Goal: Transaction & Acquisition: Purchase product/service

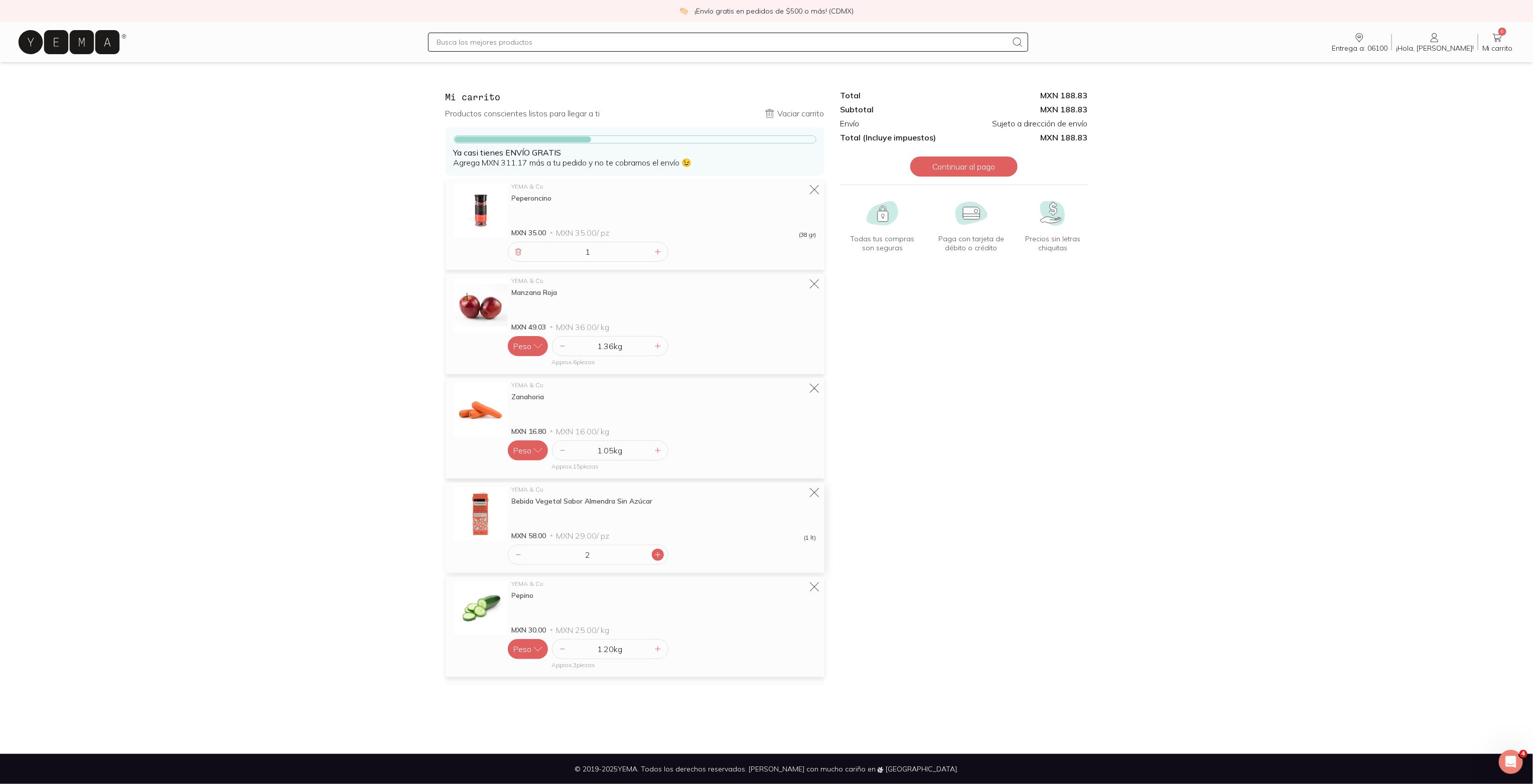
click at [657, 557] on icon at bounding box center [658, 554] width 8 height 8
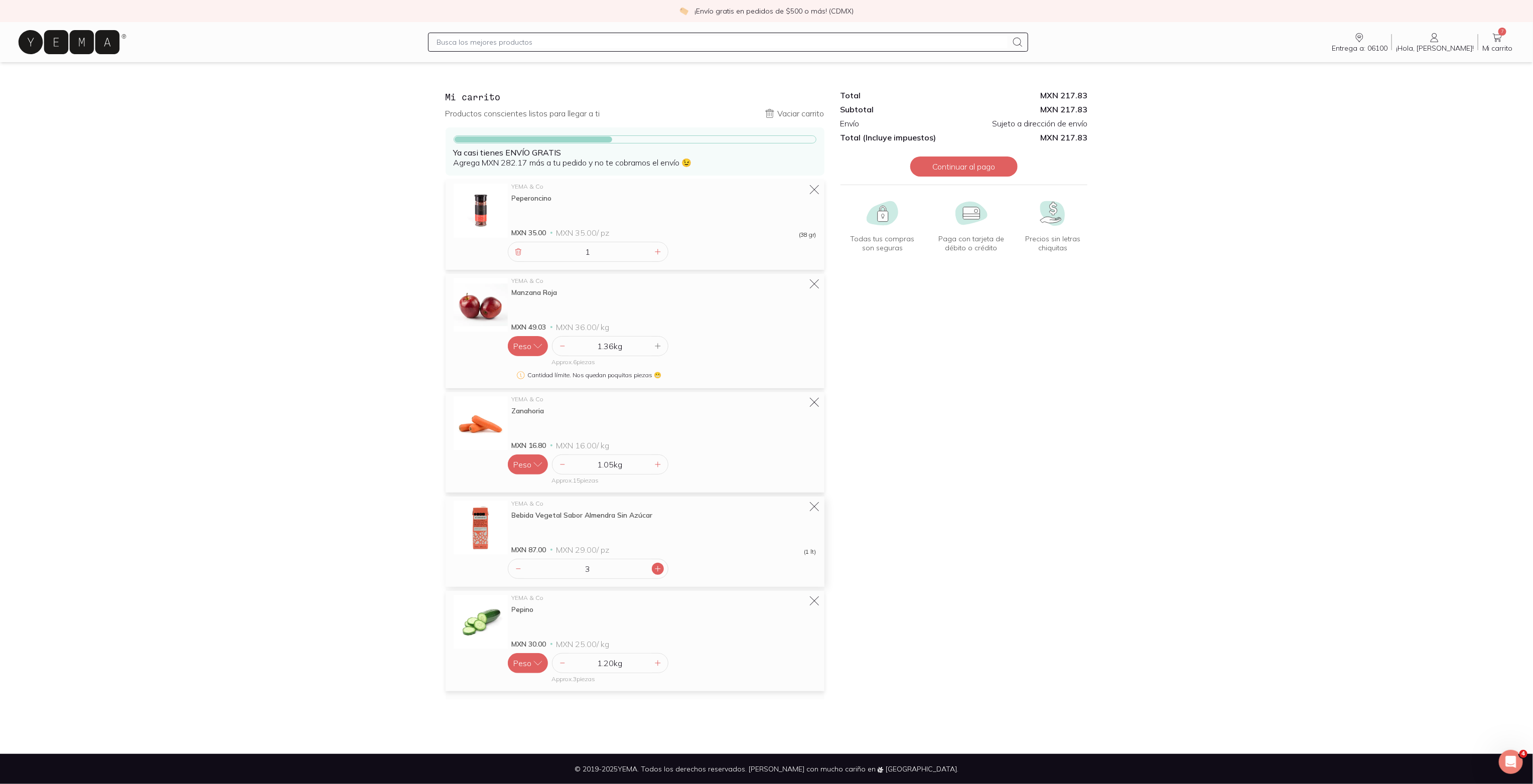
click at [660, 569] on icon at bounding box center [658, 568] width 8 height 8
type input "4"
click at [719, 46] on input "text" at bounding box center [722, 42] width 571 height 12
type input "huevos"
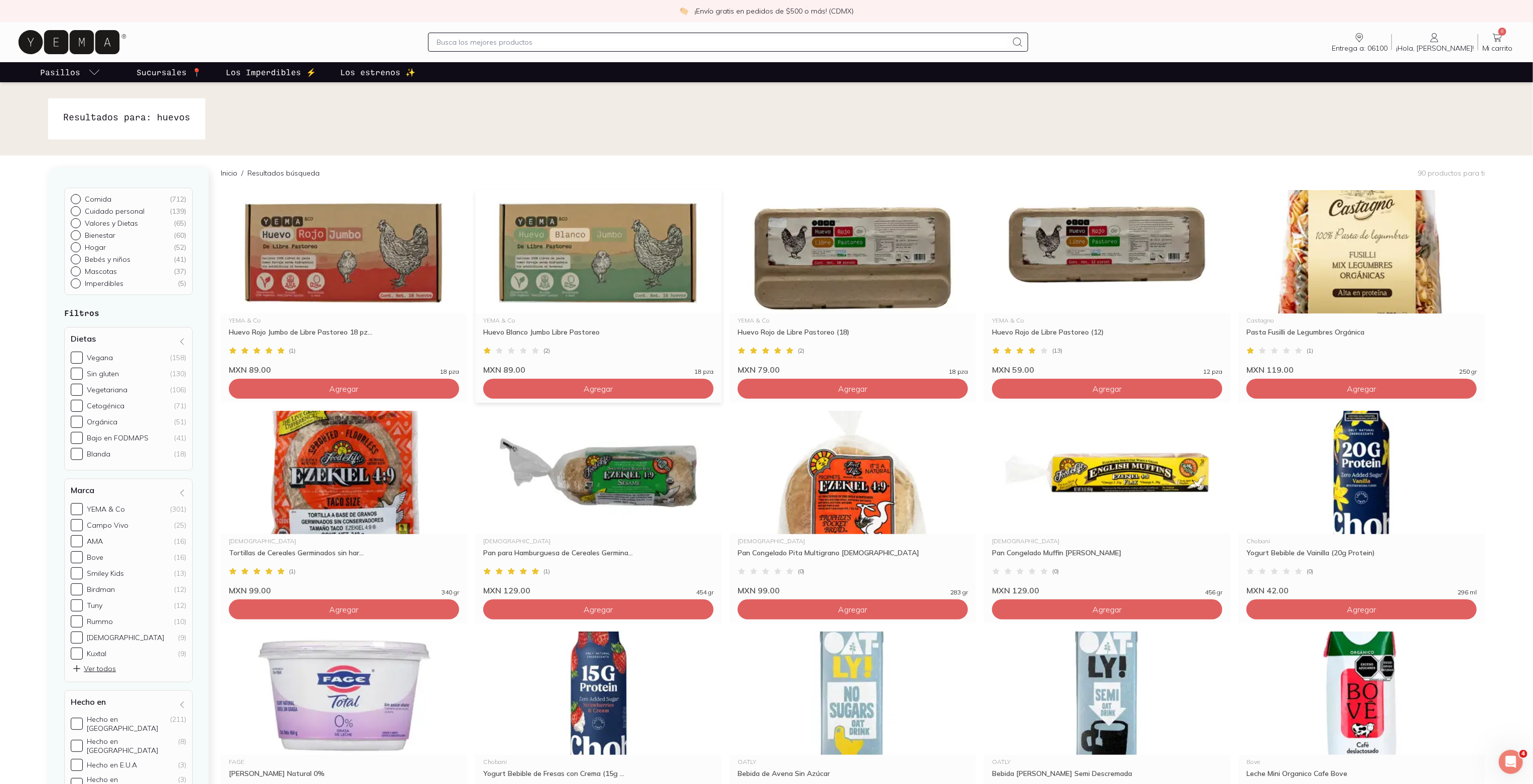
drag, startPoint x: 365, startPoint y: 387, endPoint x: 699, endPoint y: 370, distance: 334.4
click at [365, 387] on button "Agregar" at bounding box center [344, 389] width 231 height 20
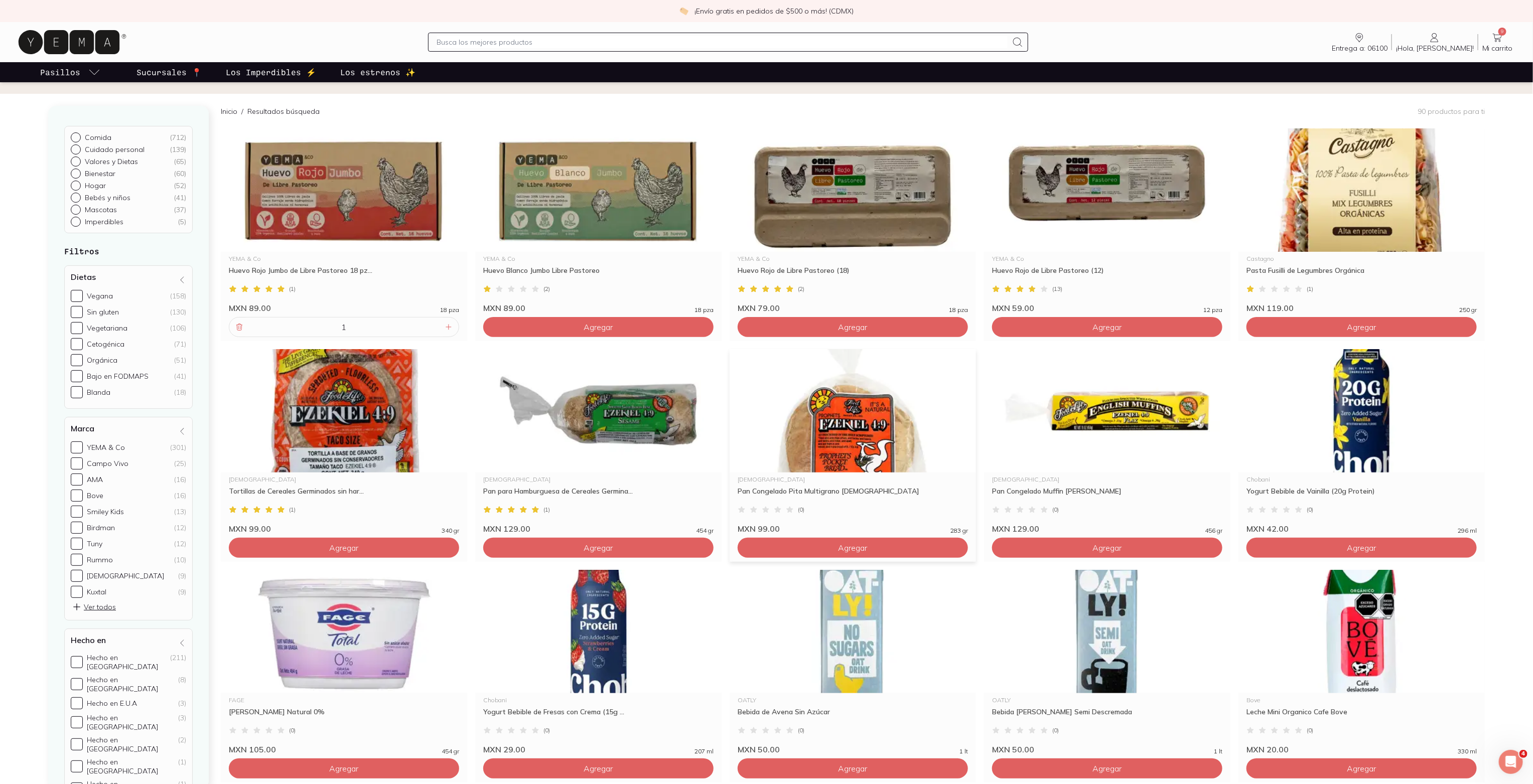
scroll to position [64, 0]
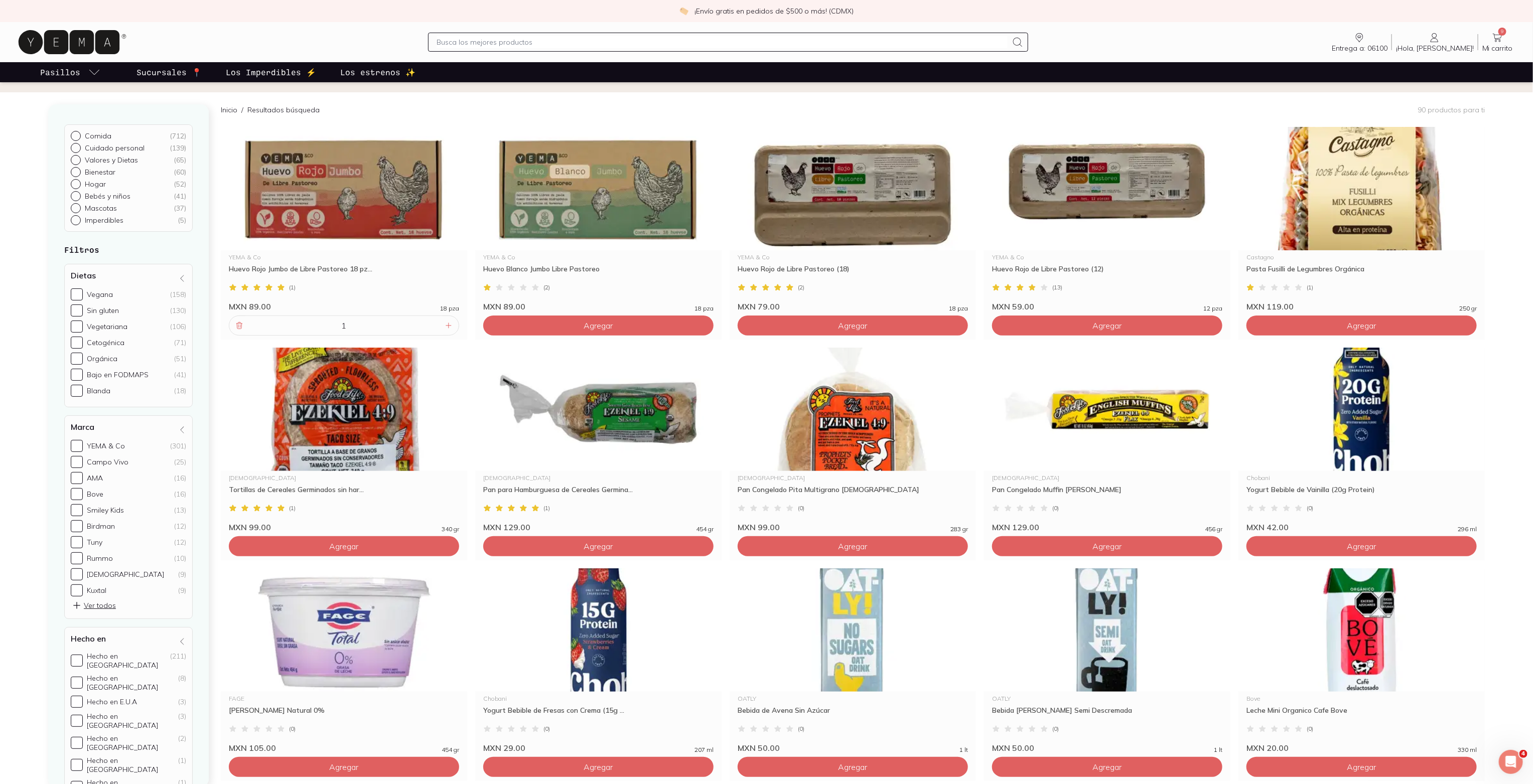
click at [566, 45] on input "text" at bounding box center [722, 42] width 571 height 12
type input "pan"
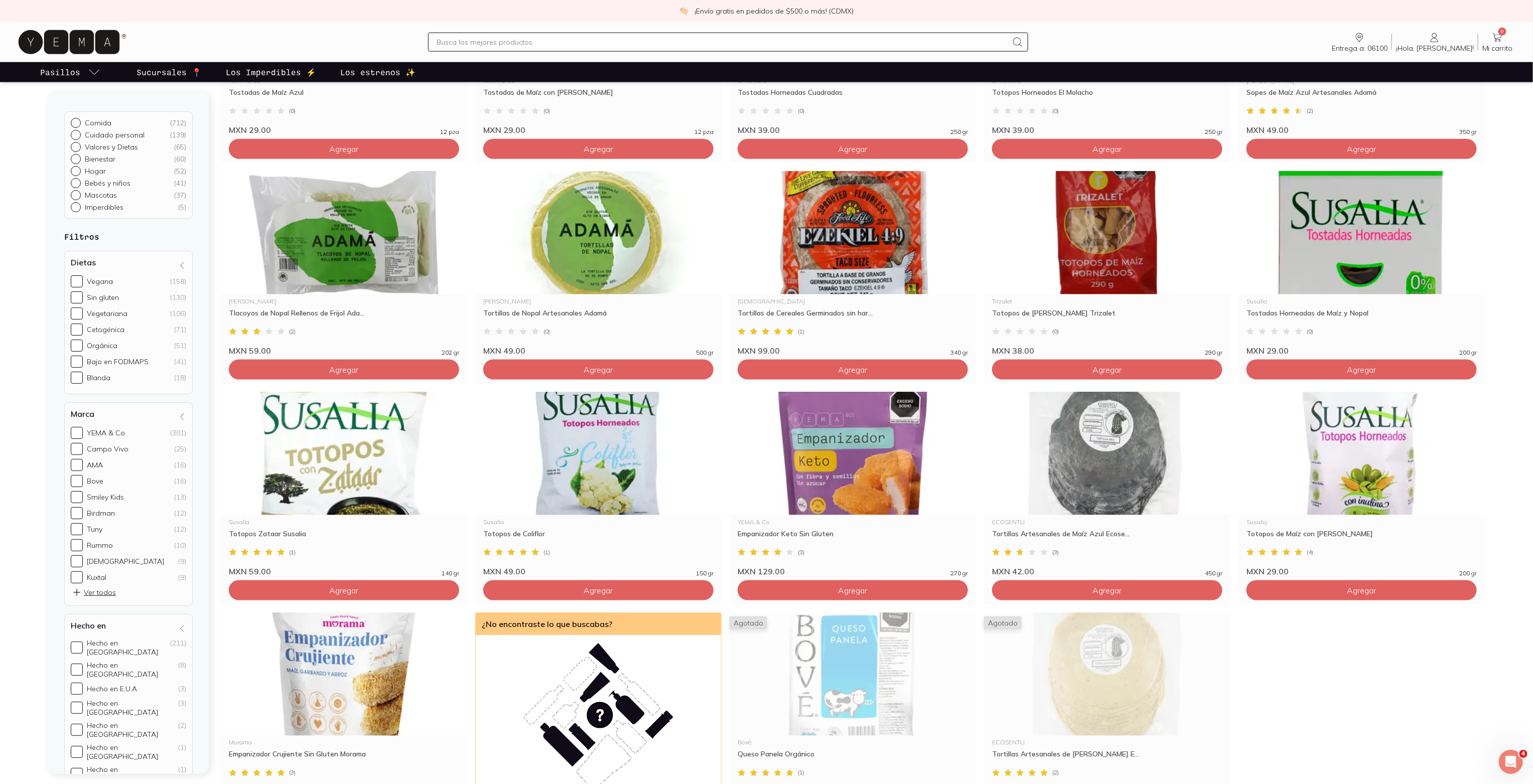
scroll to position [908, 0]
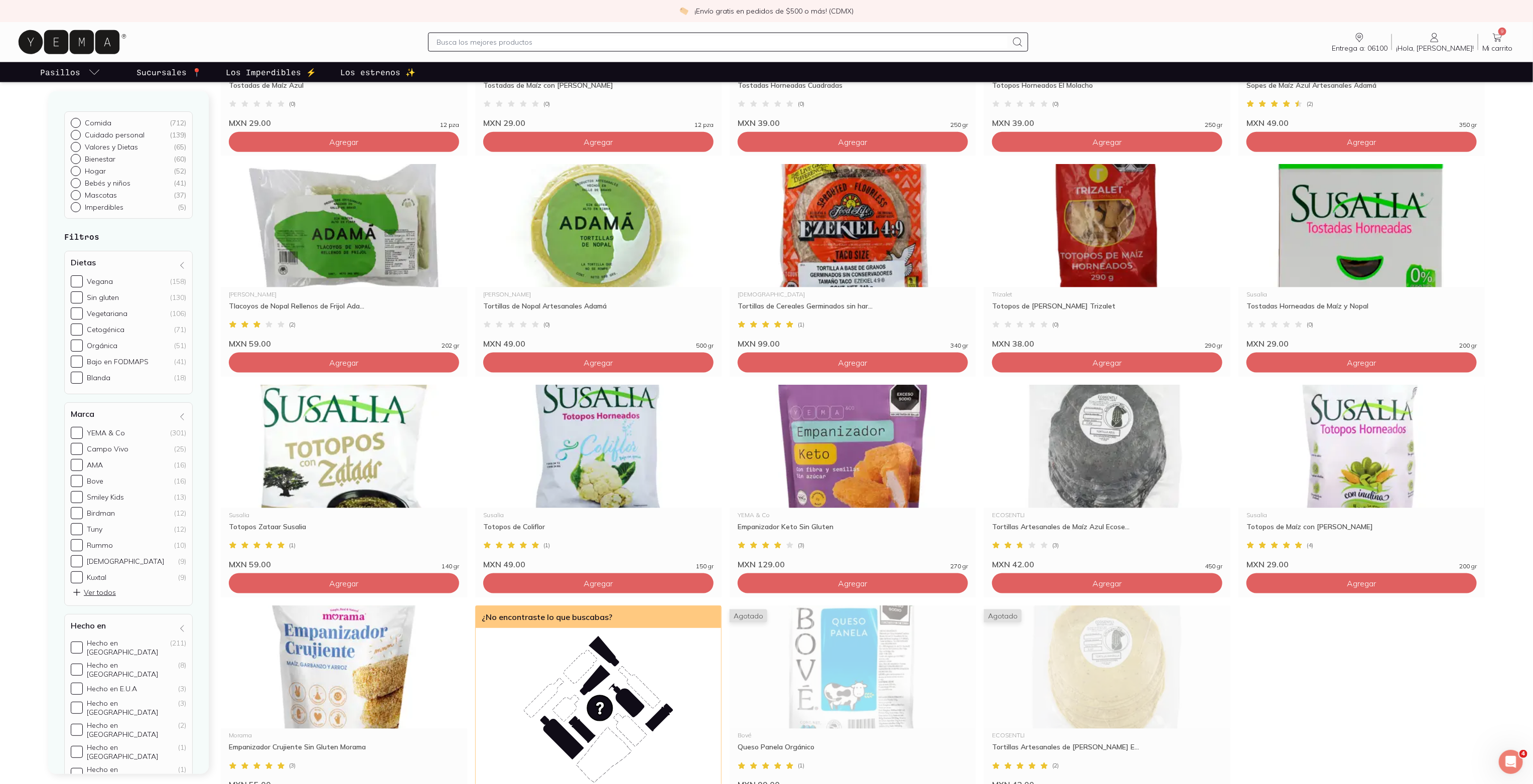
click at [1503, 33] on span "9" at bounding box center [1502, 32] width 8 height 8
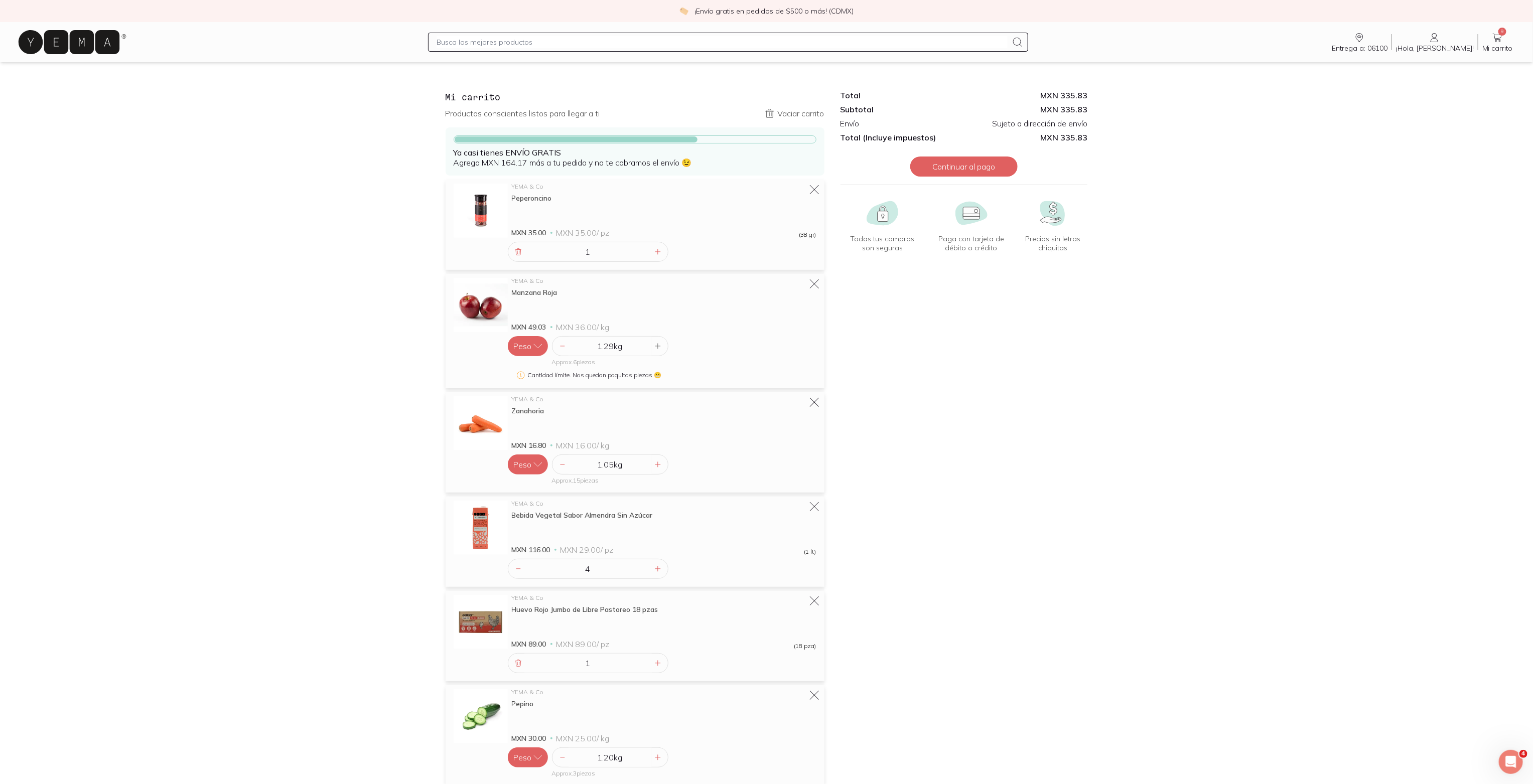
click at [701, 42] on input "text" at bounding box center [722, 42] width 571 height 12
click at [51, 40] on icon at bounding box center [69, 42] width 100 height 24
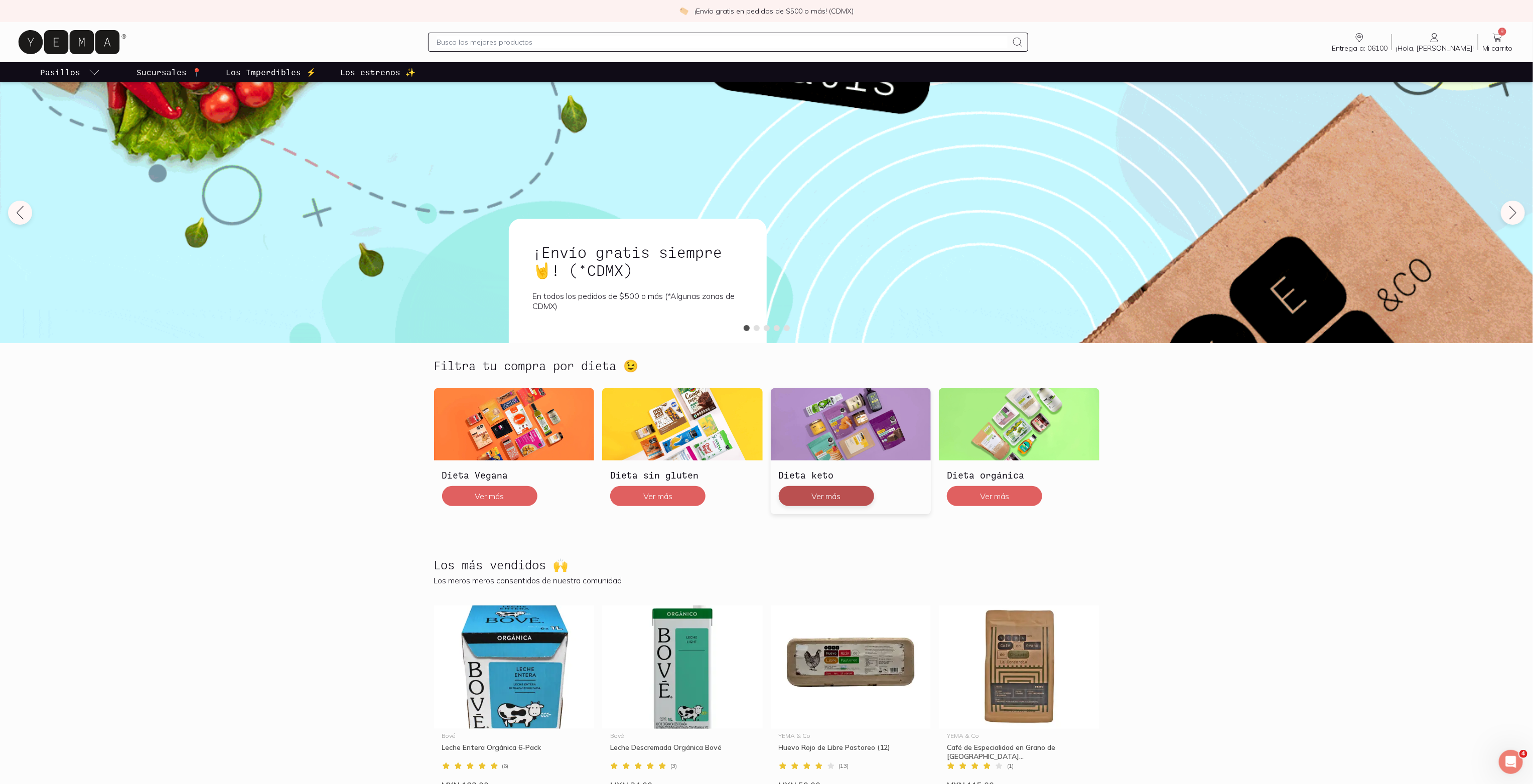
click at [855, 492] on button "Ver más" at bounding box center [826, 496] width 95 height 20
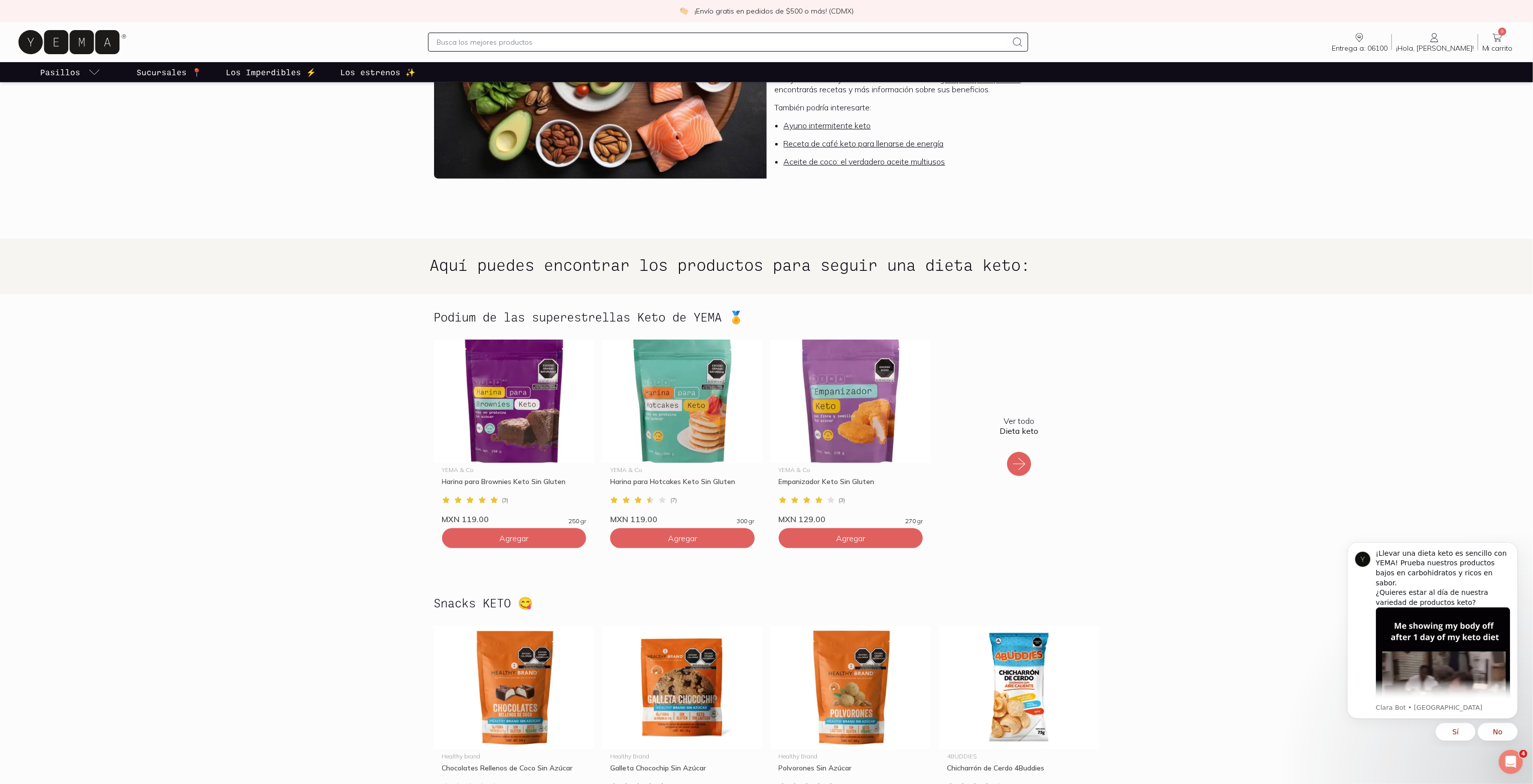
scroll to position [323, 0]
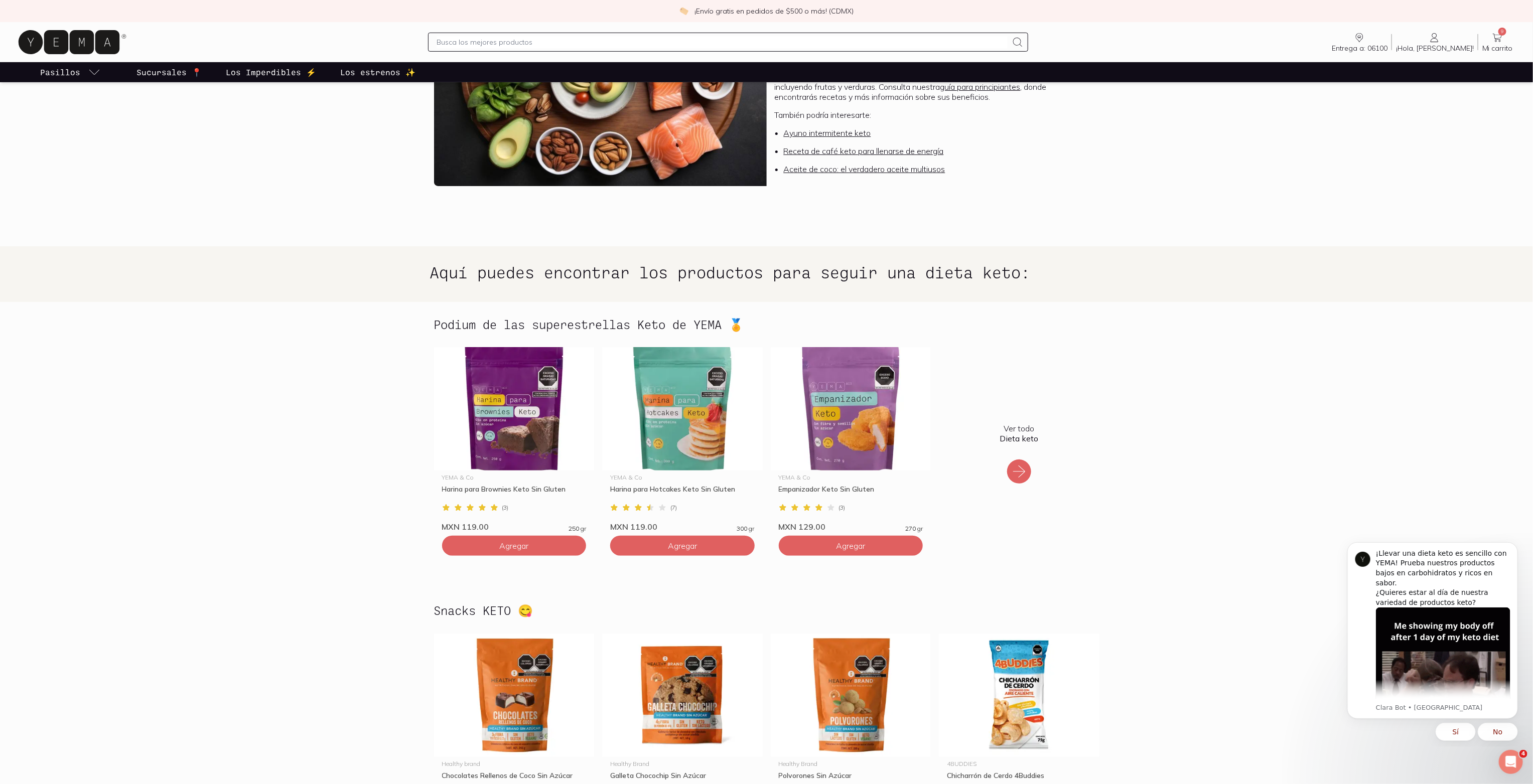
click at [1017, 470] on icon at bounding box center [1019, 471] width 16 height 16
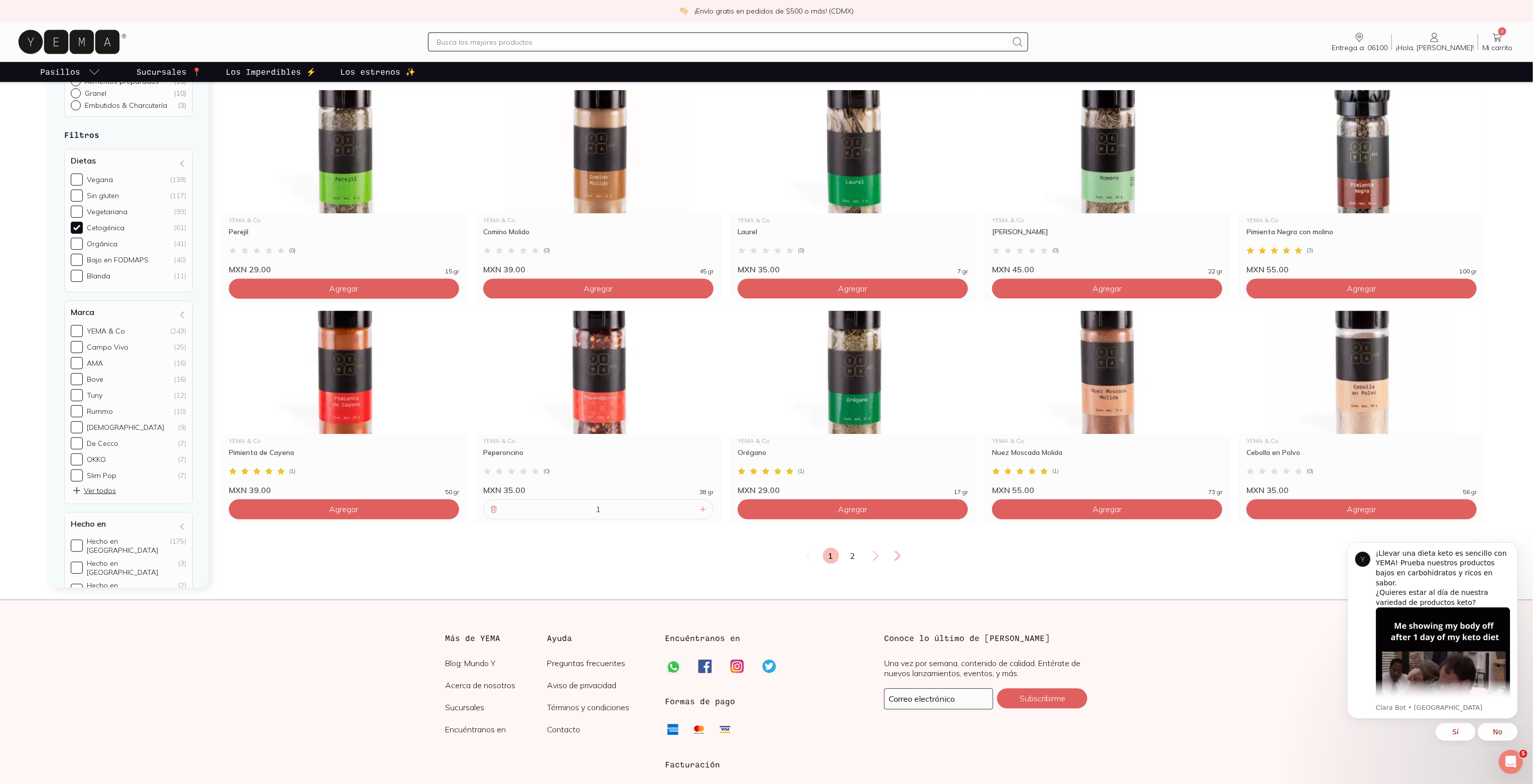
scroll to position [1519, 0]
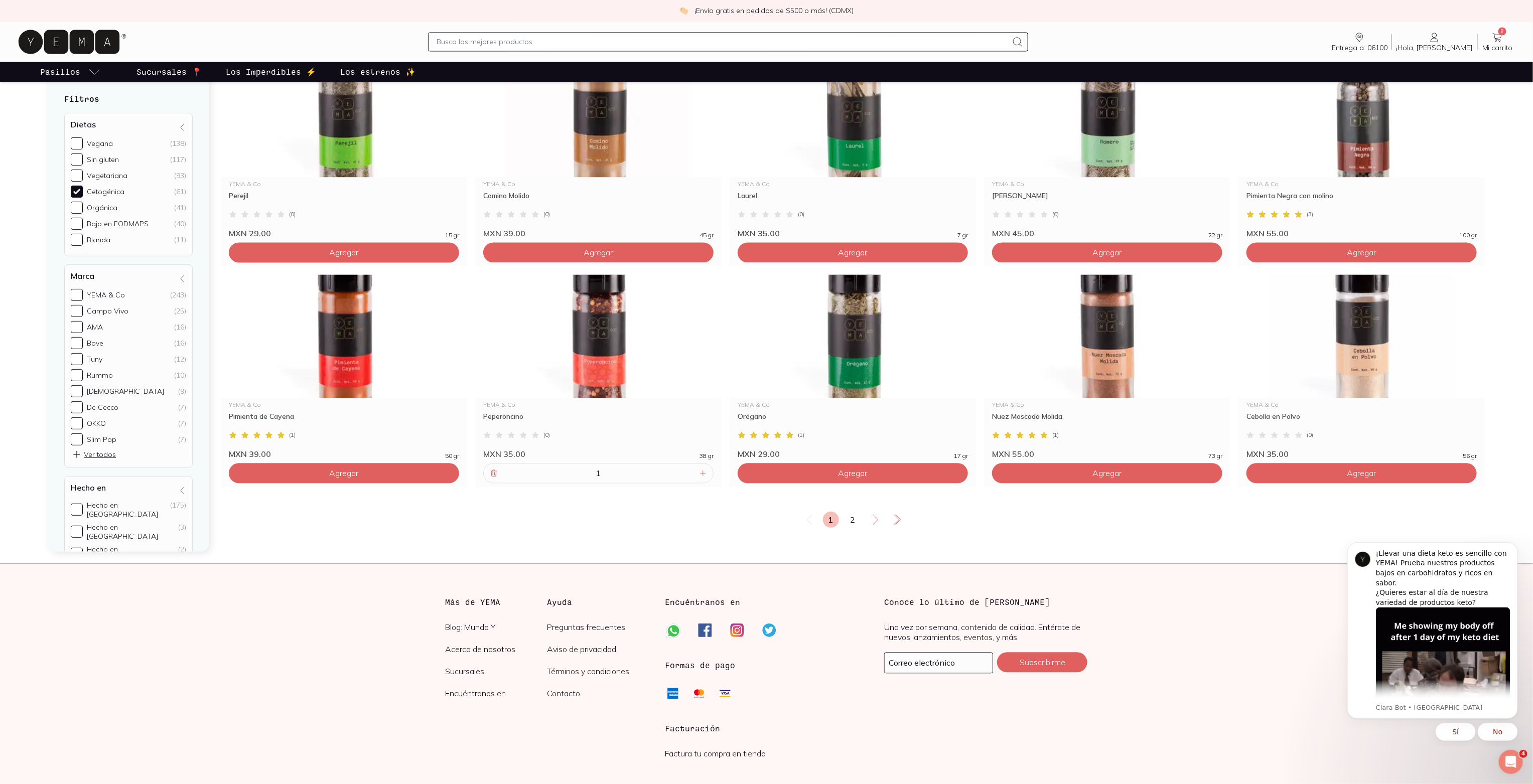
click at [856, 517] on link "2" at bounding box center [853, 520] width 16 height 16
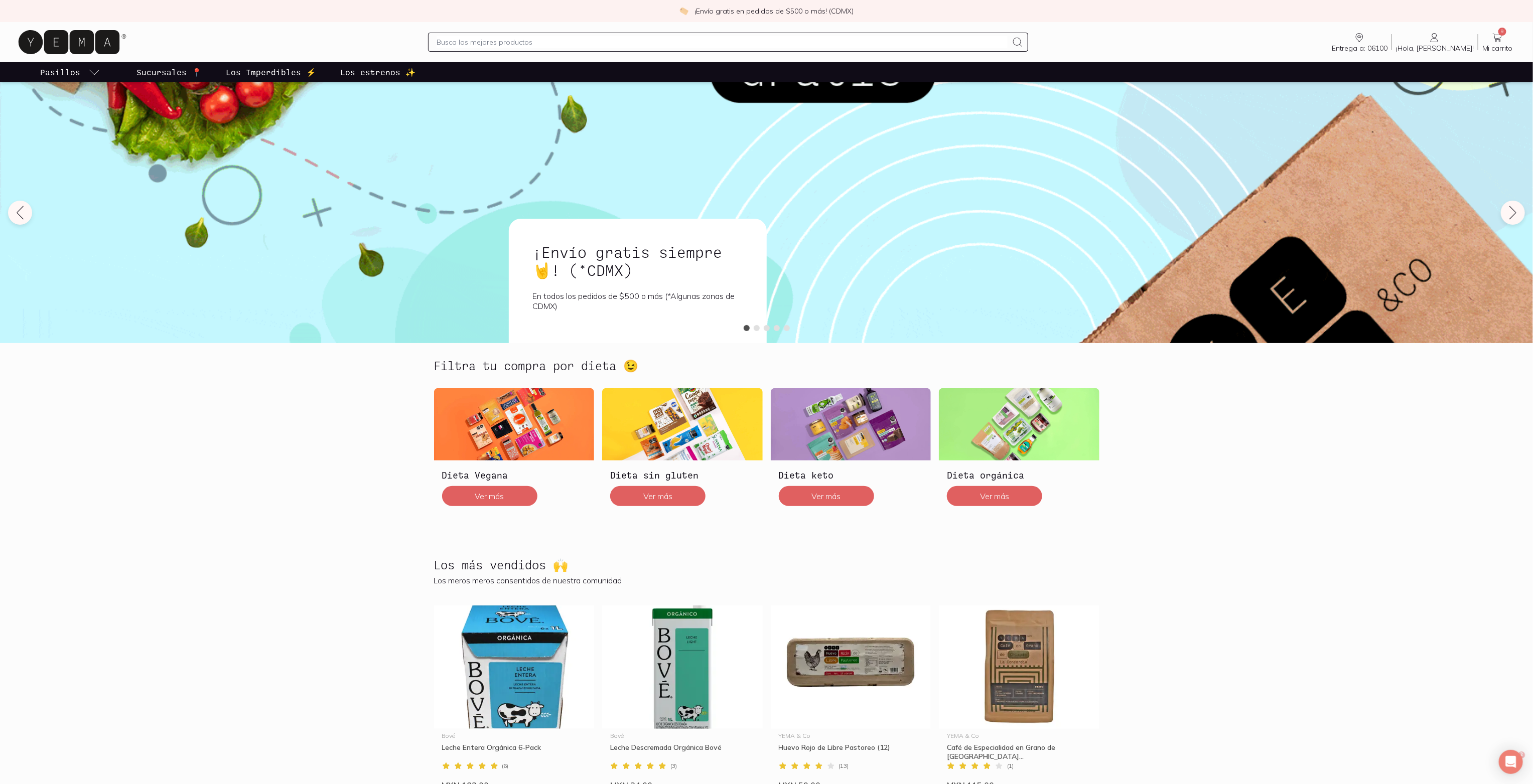
click at [1494, 40] on icon at bounding box center [1497, 38] width 12 height 12
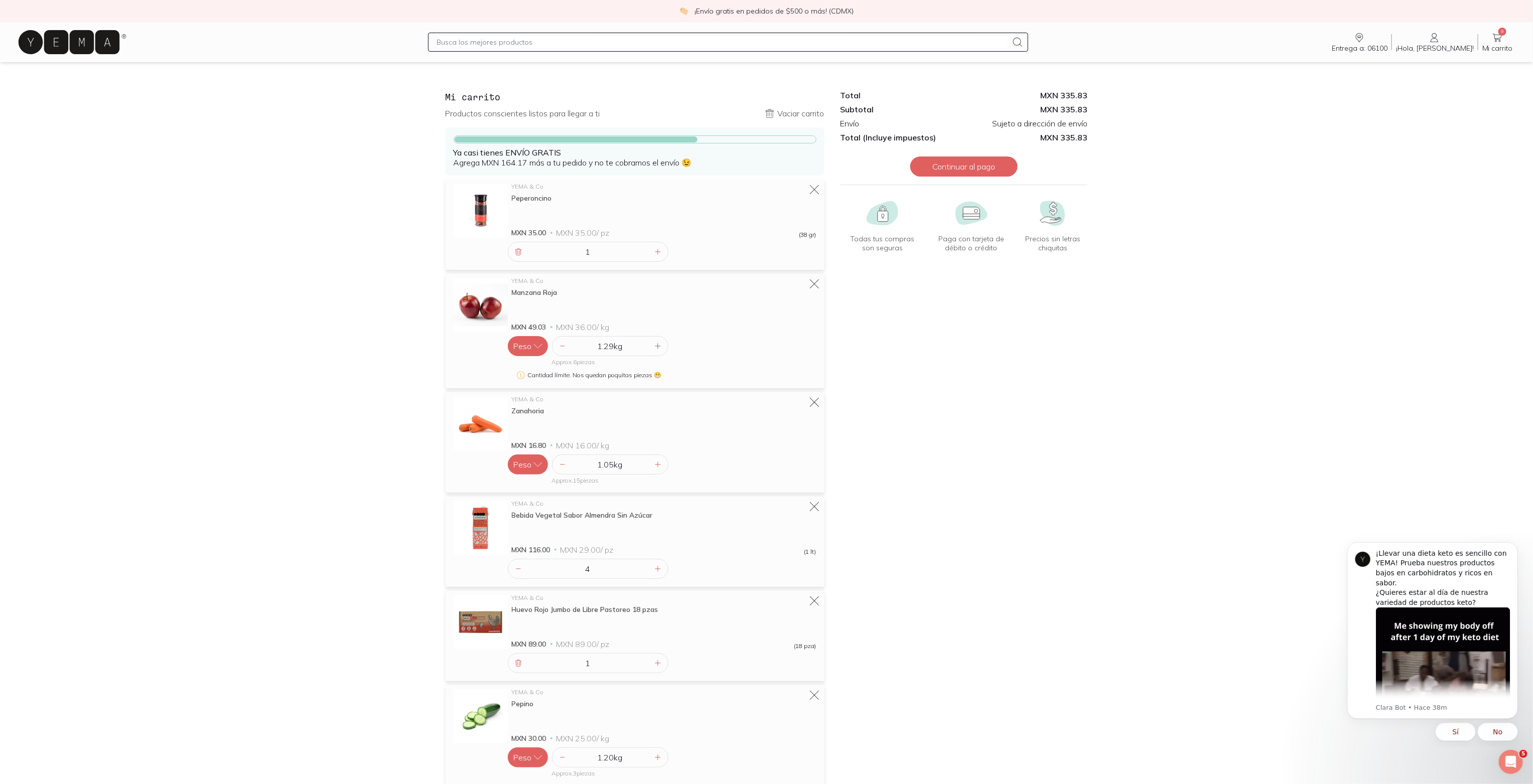
drag, startPoint x: 538, startPoint y: 44, endPoint x: 679, endPoint y: 32, distance: 141.5
click at [538, 44] on input "text" at bounding box center [722, 42] width 571 height 12
click at [778, 40] on input "text" at bounding box center [722, 42] width 571 height 12
type input "jamon de pavo"
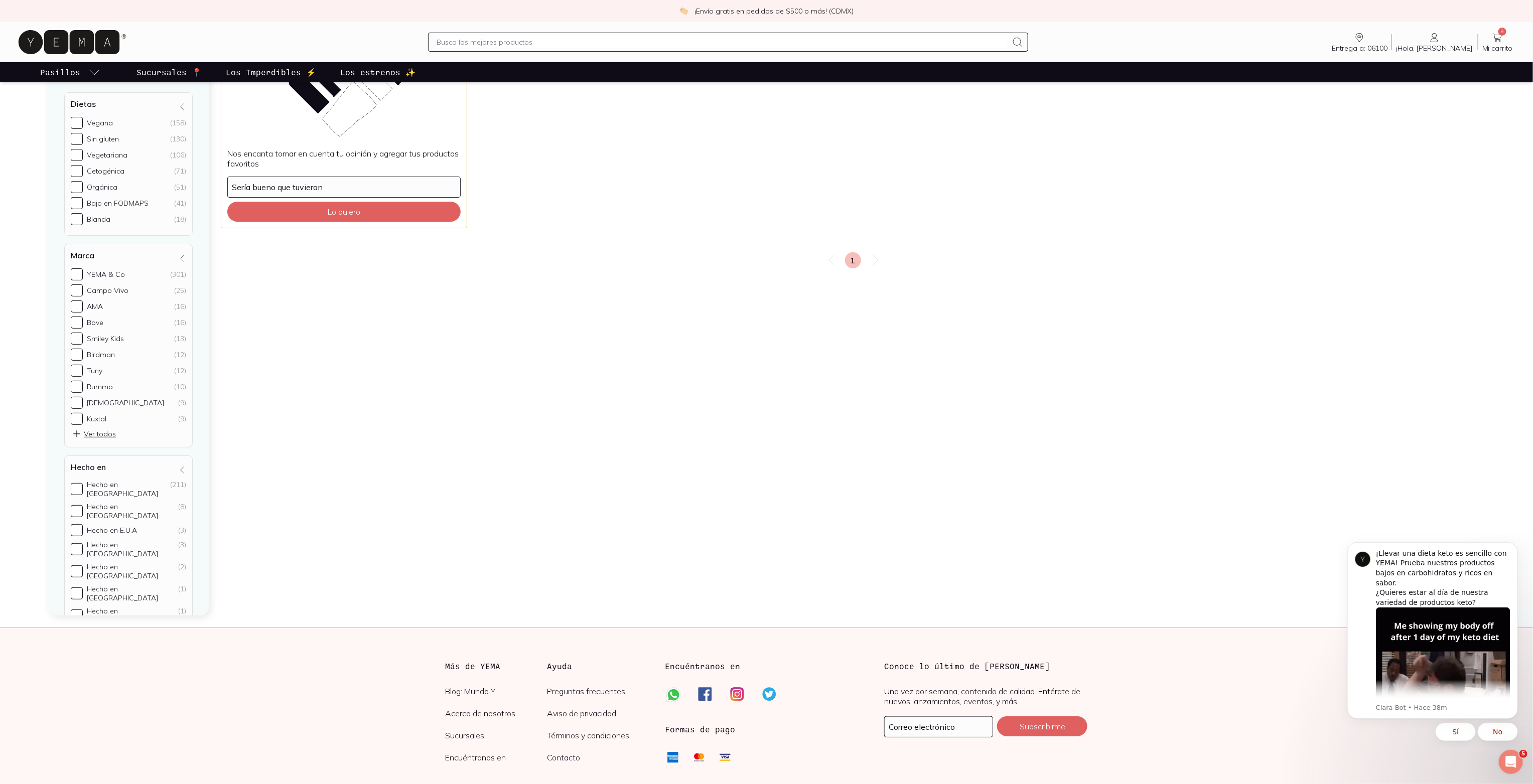
scroll to position [357, 0]
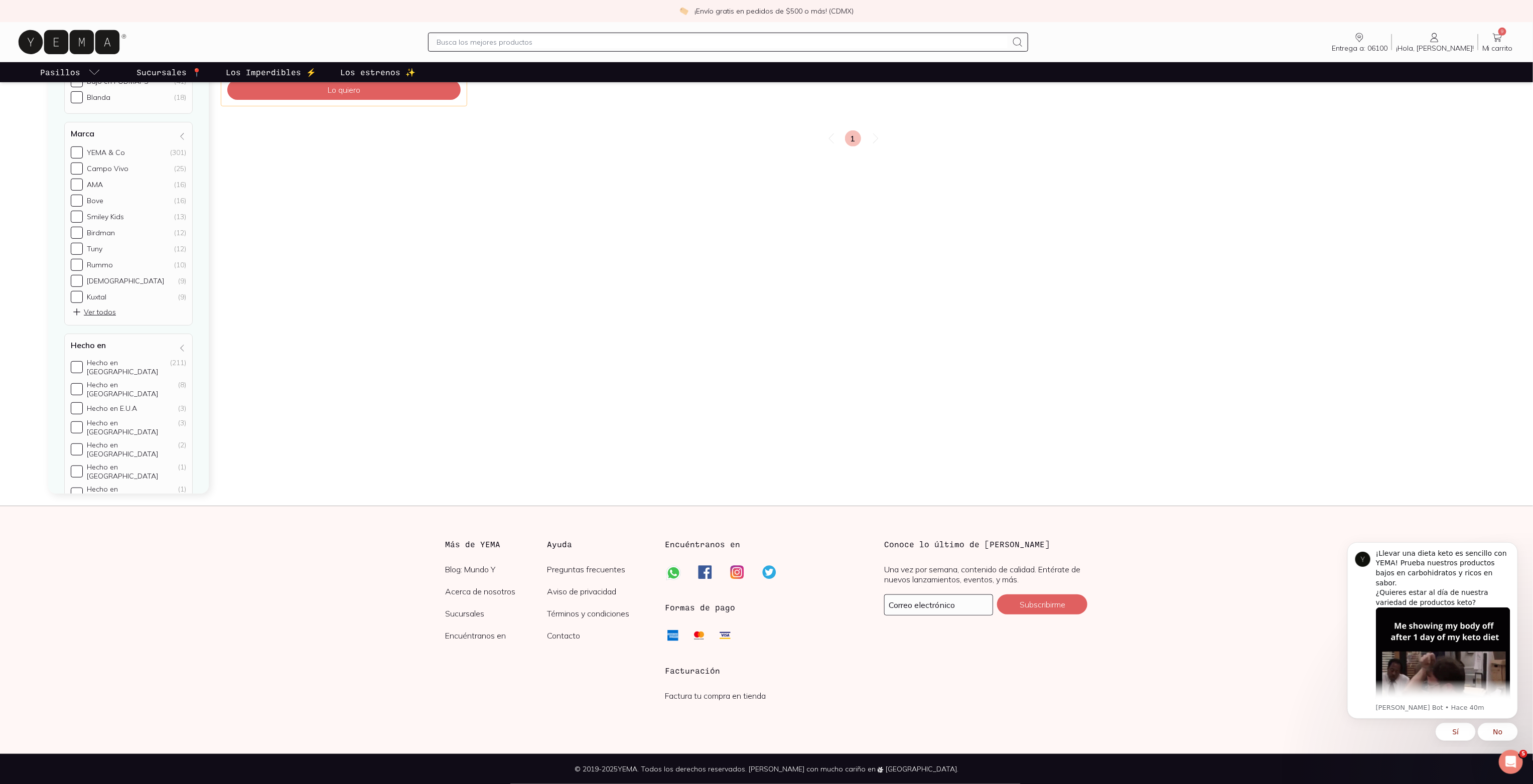
click at [519, 37] on input "text" at bounding box center [722, 42] width 571 height 12
type input "frambuesas"
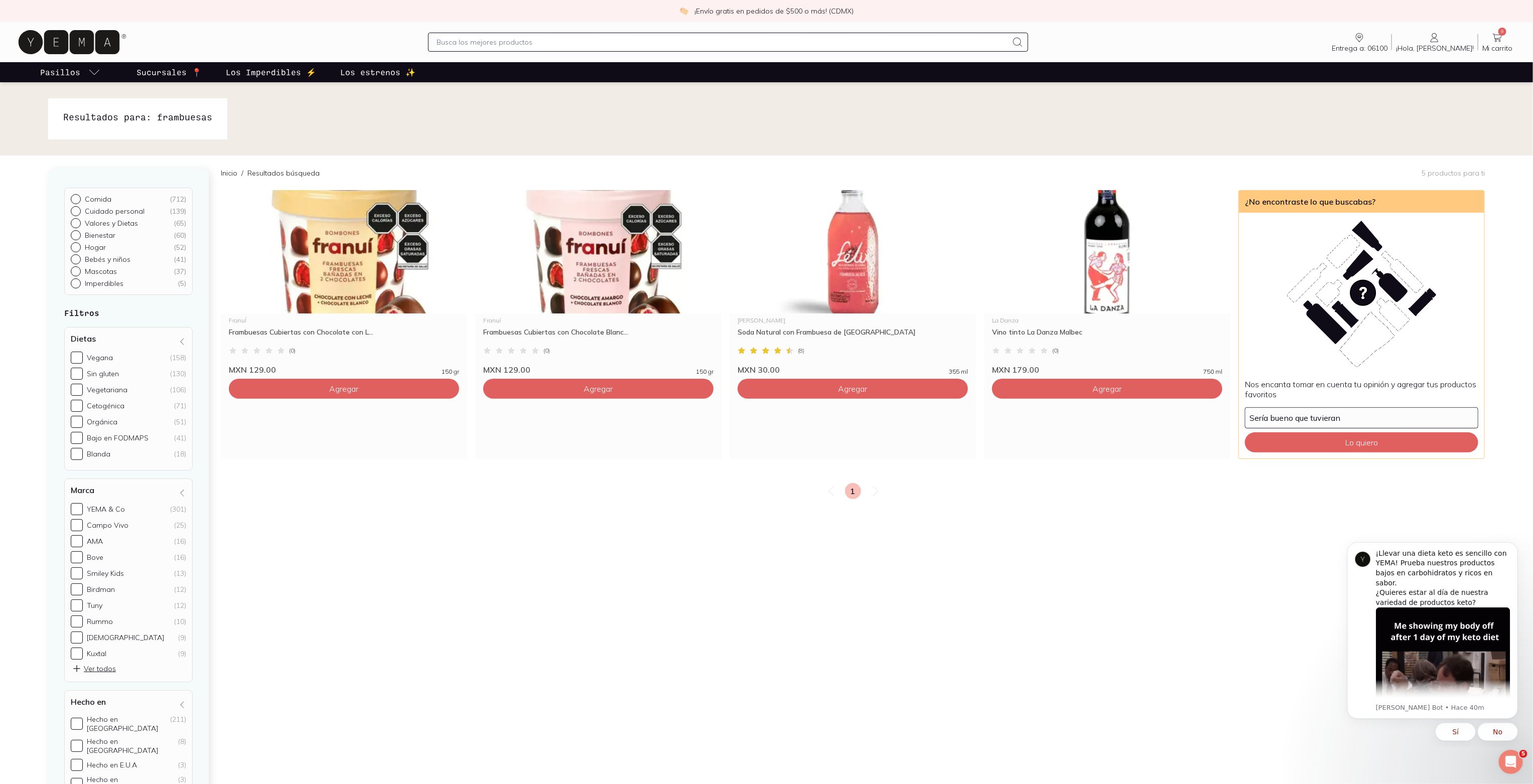
click at [553, 41] on input "text" at bounding box center [722, 42] width 571 height 12
click at [1497, 34] on icon at bounding box center [1497, 38] width 12 height 12
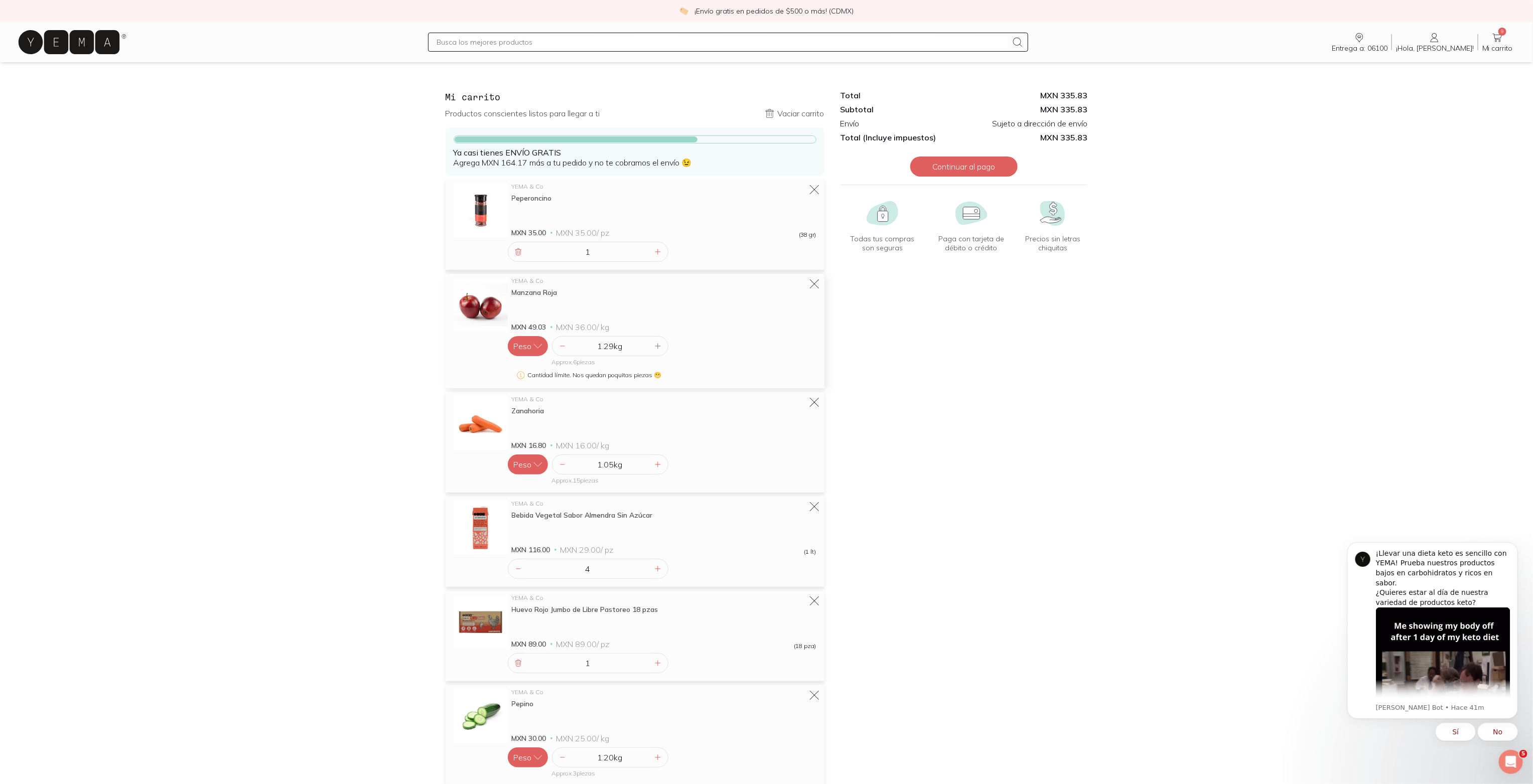
scroll to position [5, 0]
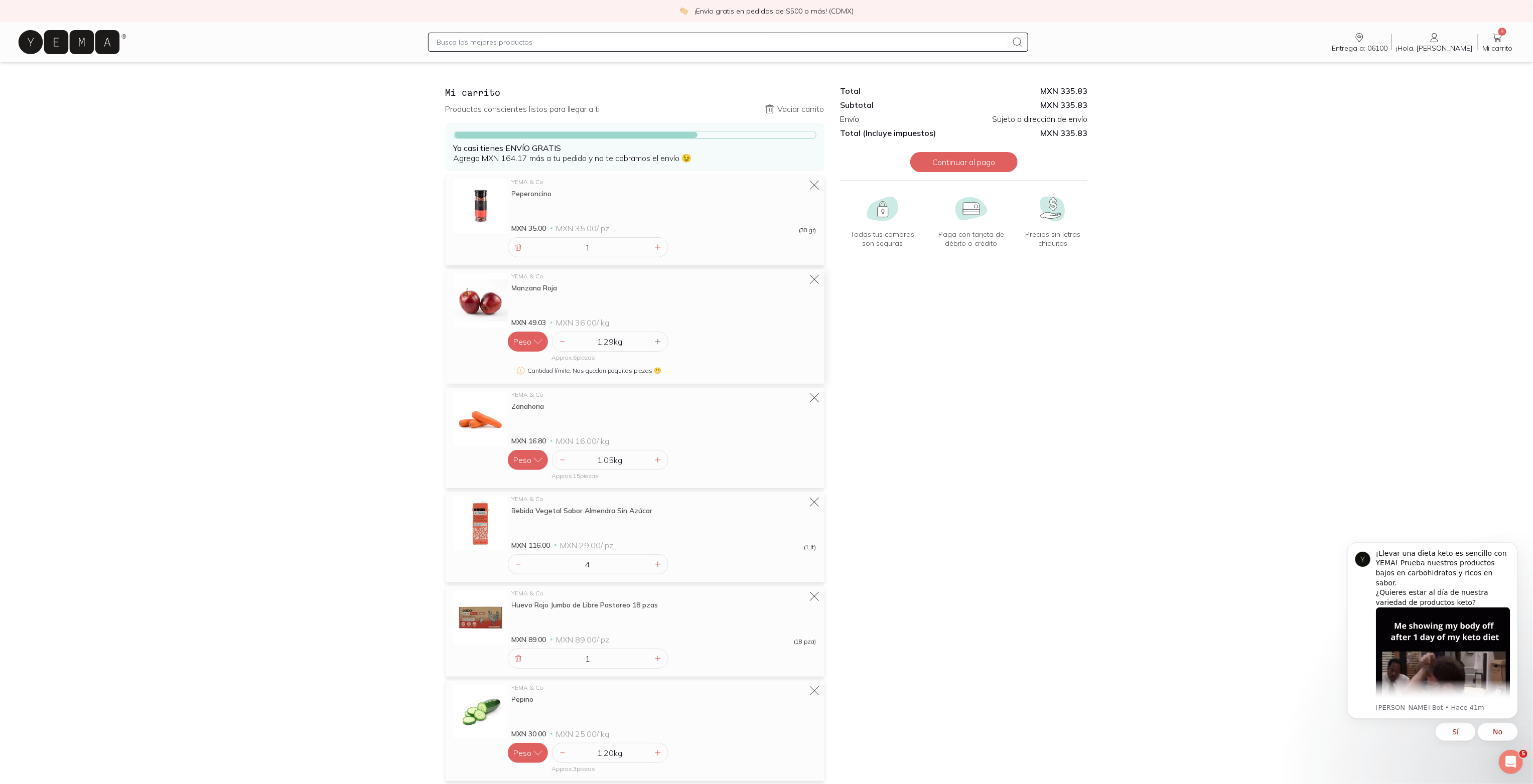
click at [656, 341] on icon at bounding box center [657, 341] width 5 height 5
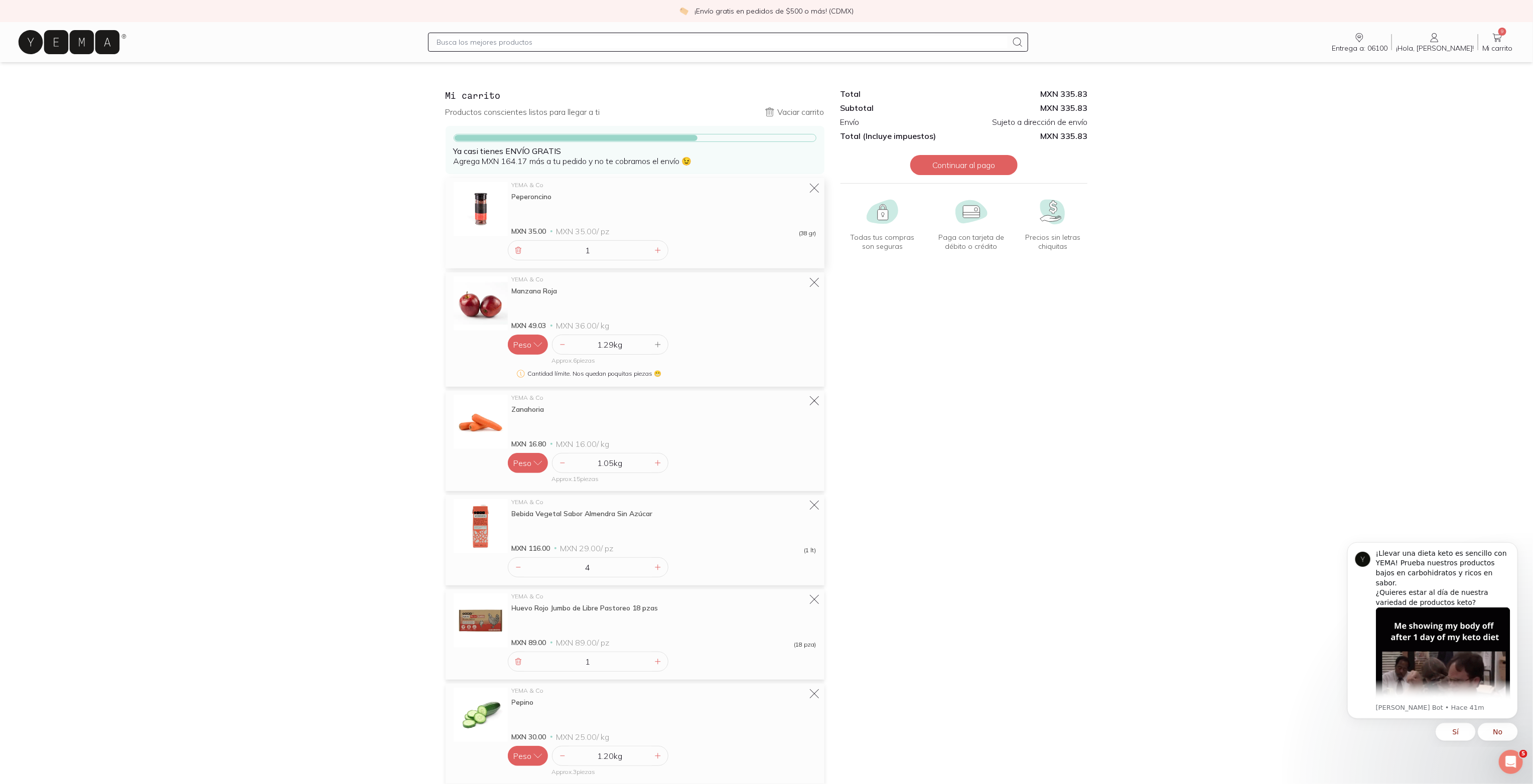
scroll to position [7, 0]
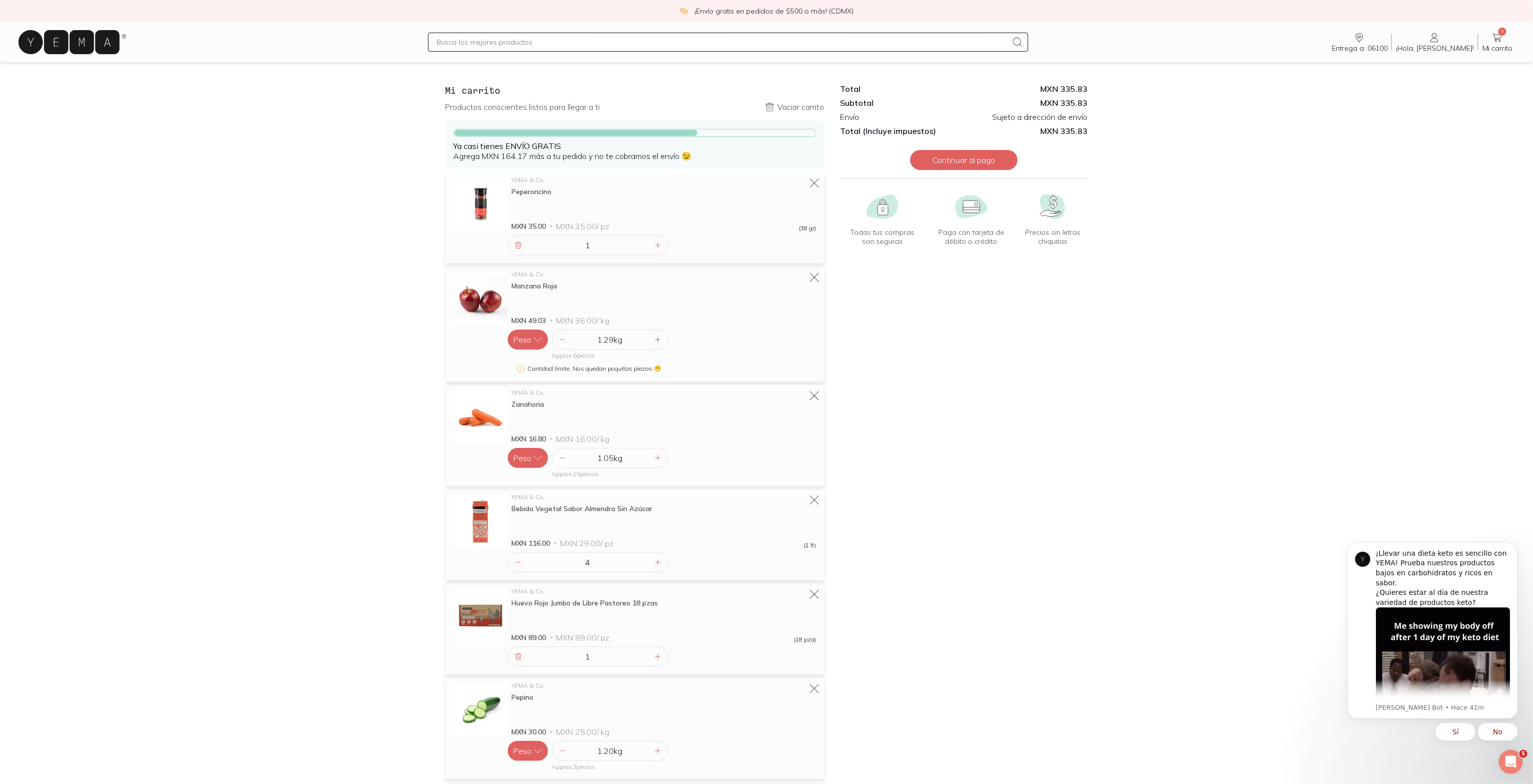
click at [578, 44] on input "text" at bounding box center [722, 42] width 571 height 12
click at [582, 45] on input "text" at bounding box center [722, 42] width 571 height 12
type input "tilapia"
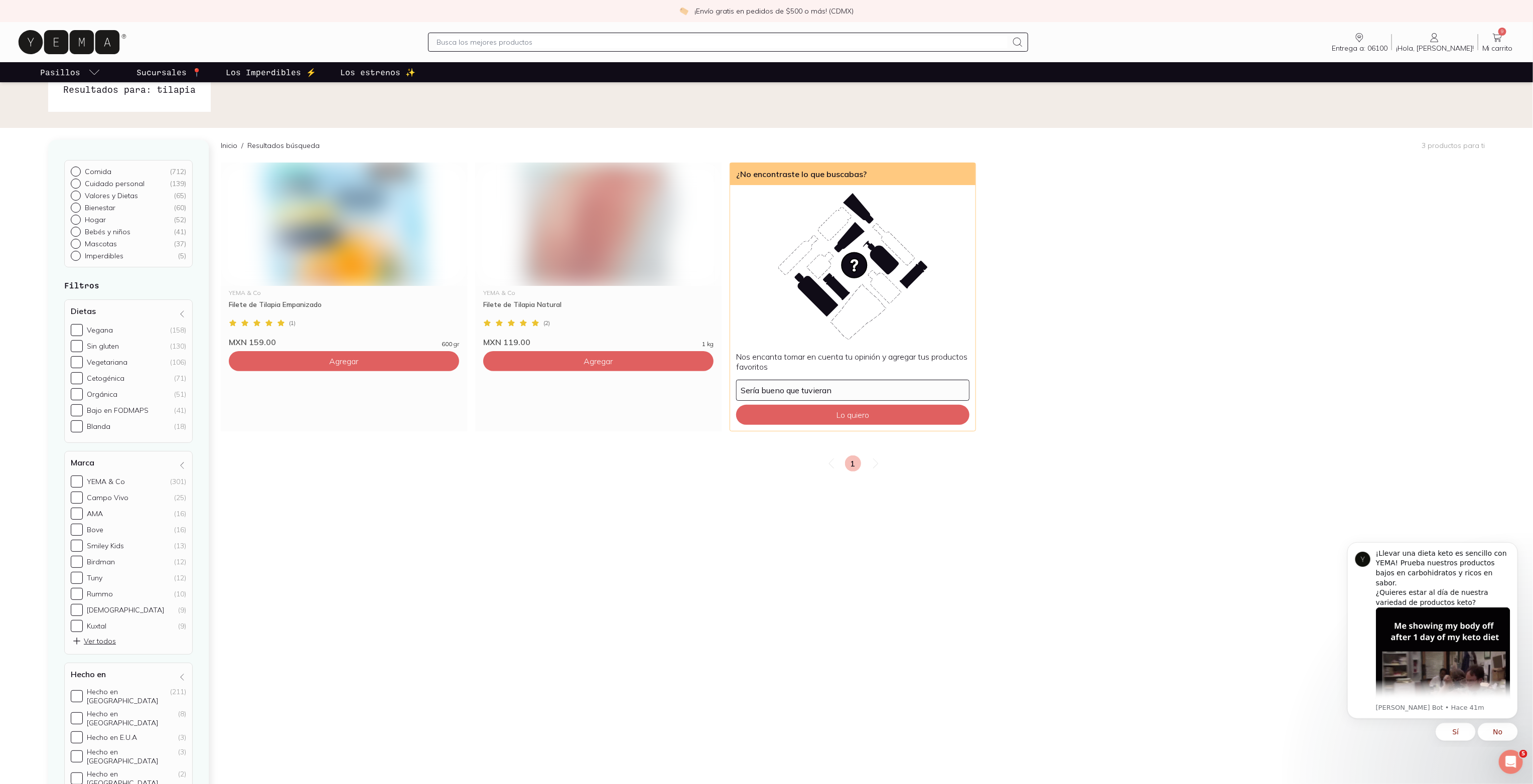
scroll to position [31, 0]
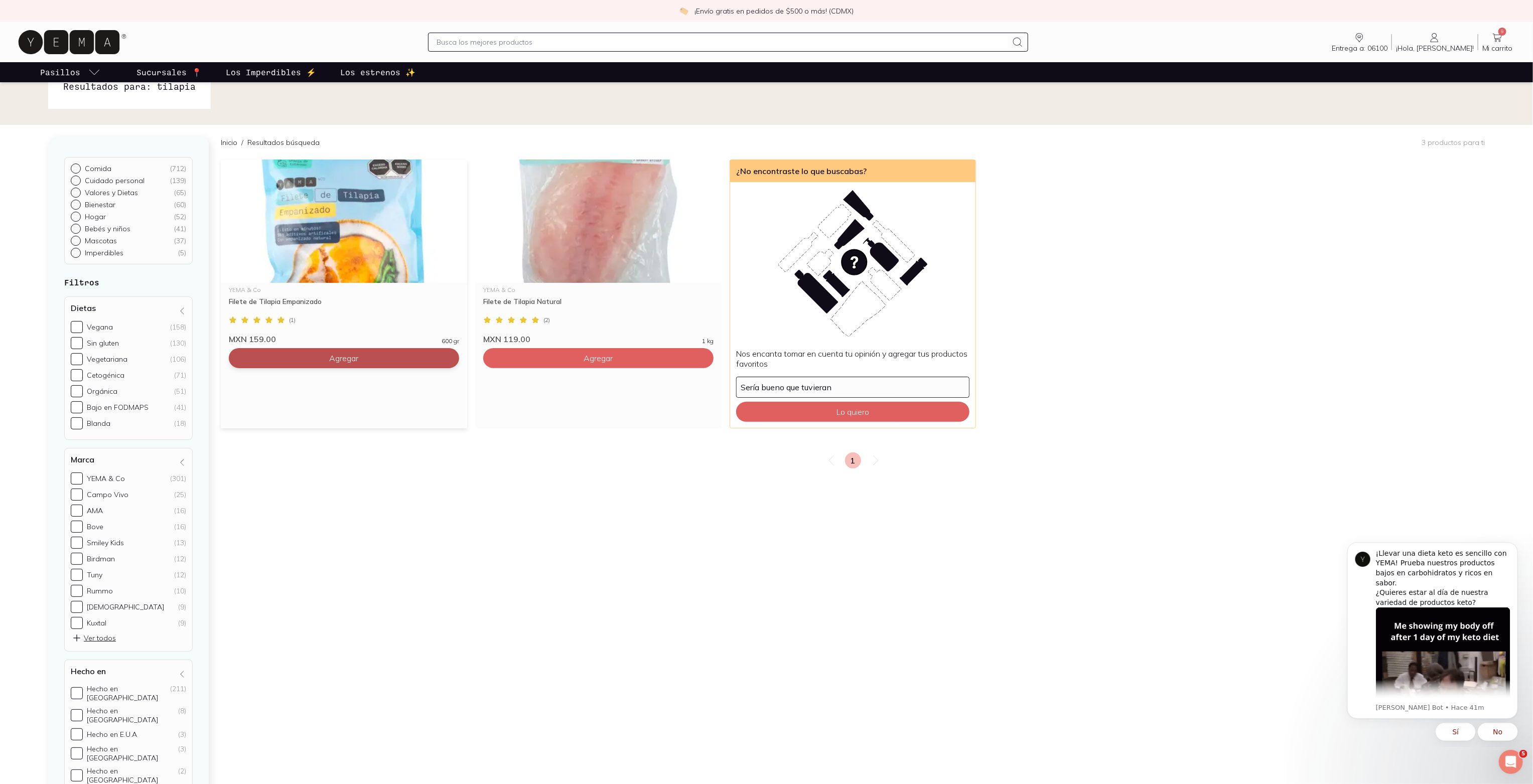
click at [379, 357] on button "Agregar" at bounding box center [344, 358] width 231 height 20
click at [1495, 38] on icon at bounding box center [1497, 38] width 12 height 12
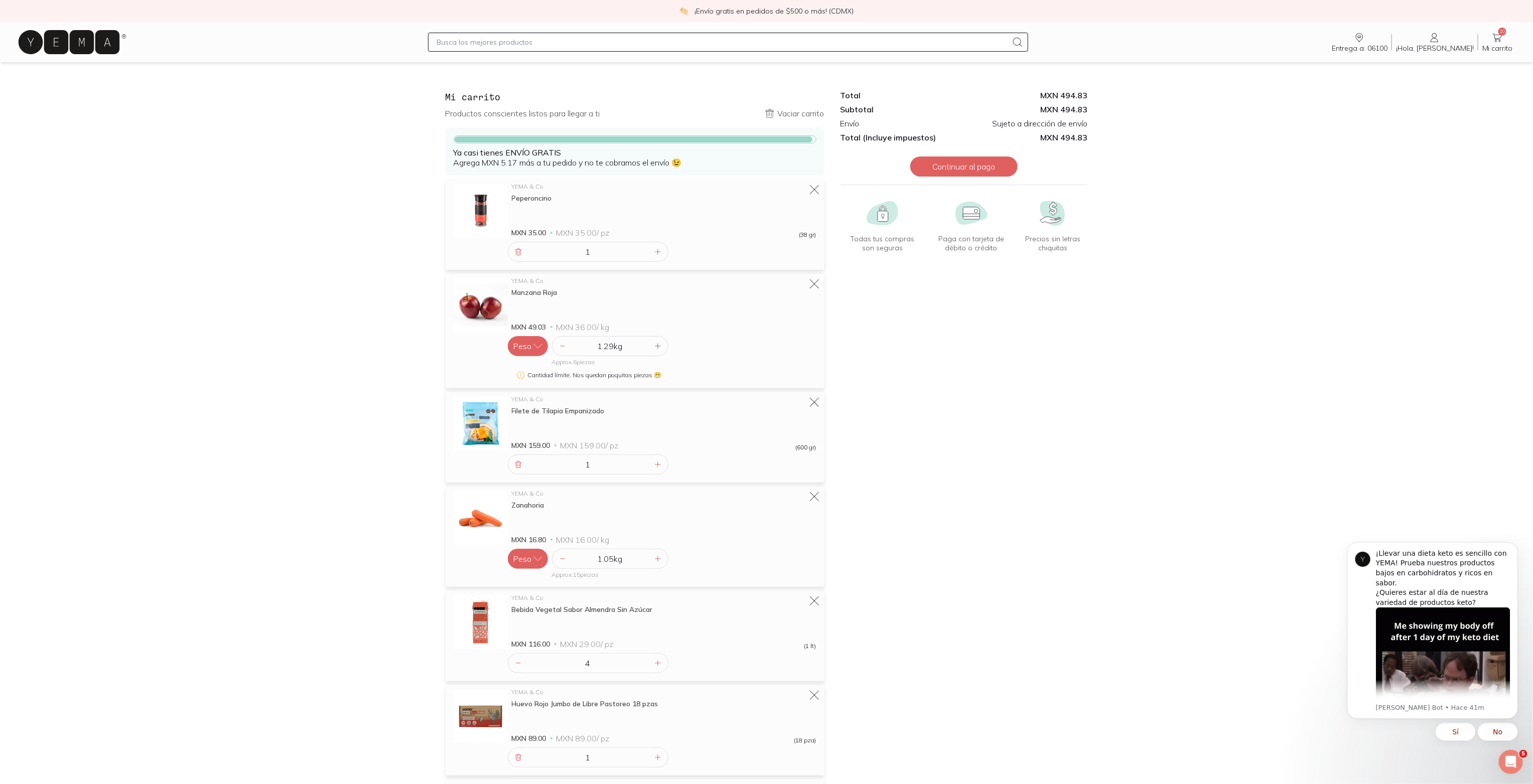
click at [650, 50] on div at bounding box center [728, 42] width 600 height 19
click at [649, 44] on input "text" at bounding box center [722, 42] width 571 height 12
type input "frambuesa"
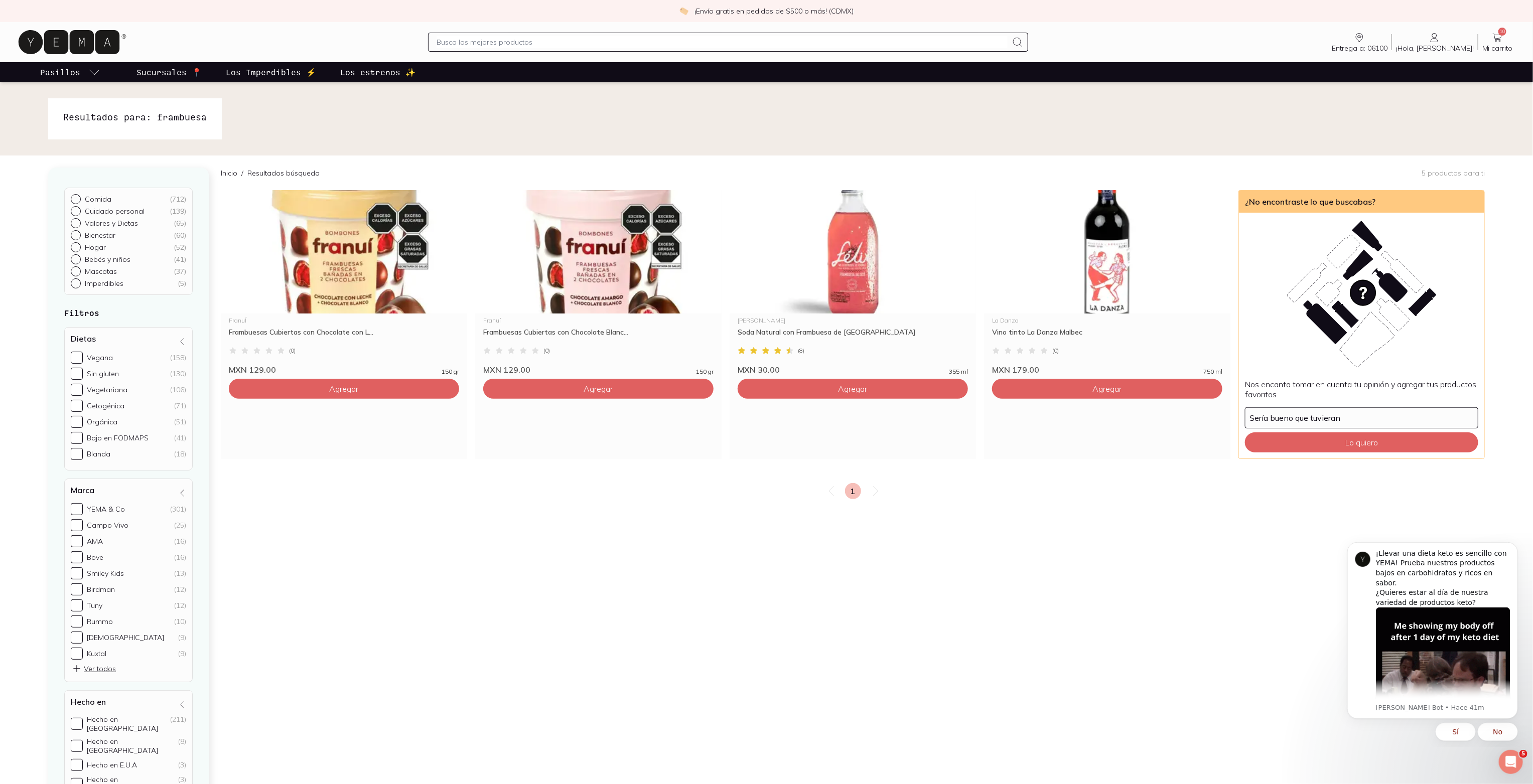
click at [749, 50] on div at bounding box center [728, 42] width 600 height 19
click at [747, 44] on input "text" at bounding box center [722, 42] width 571 height 12
type input "agua de coco"
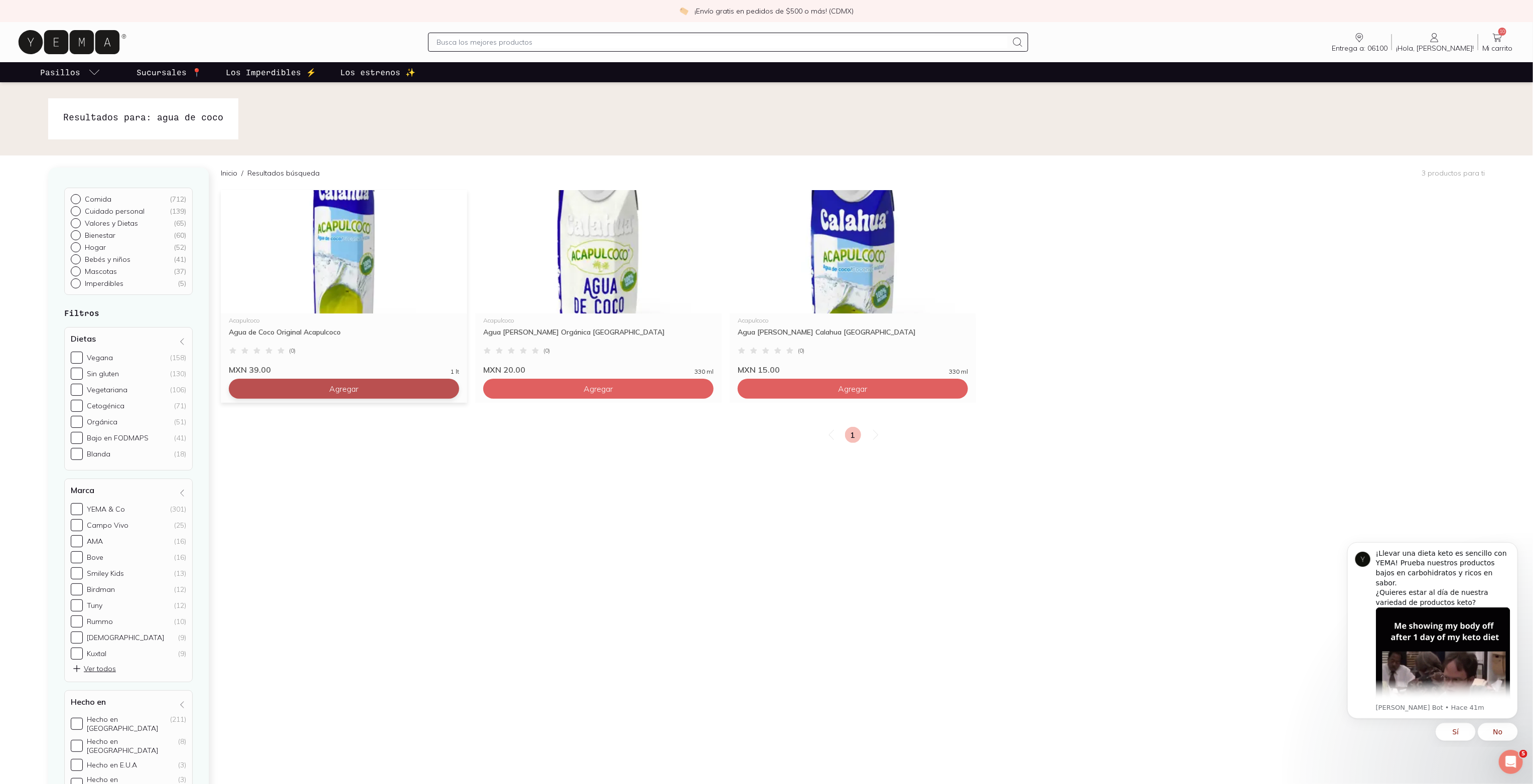
click at [300, 391] on button "Agregar" at bounding box center [344, 389] width 231 height 20
click at [1496, 34] on icon at bounding box center [1497, 38] width 12 height 12
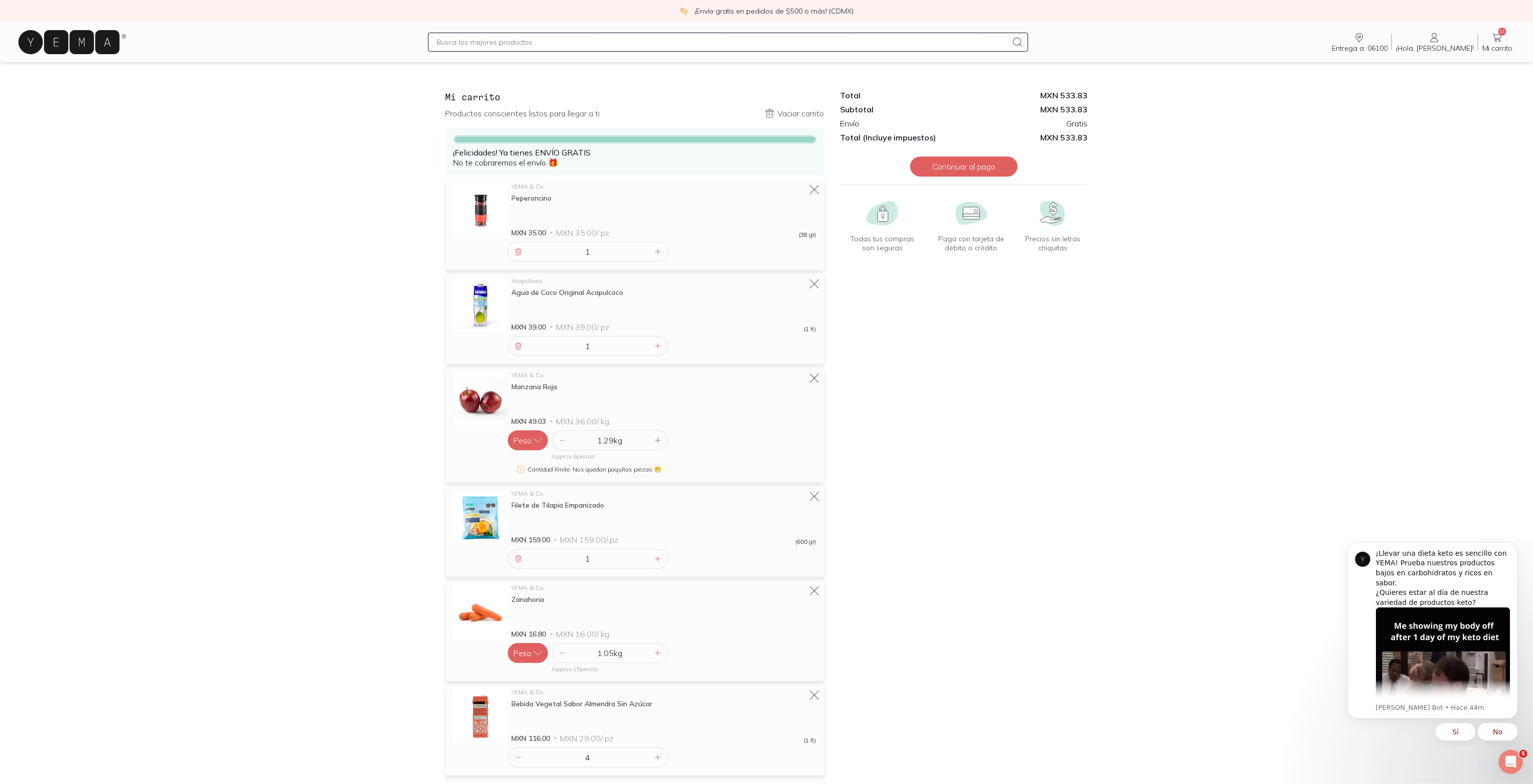
click at [588, 44] on input "text" at bounding box center [722, 42] width 571 height 12
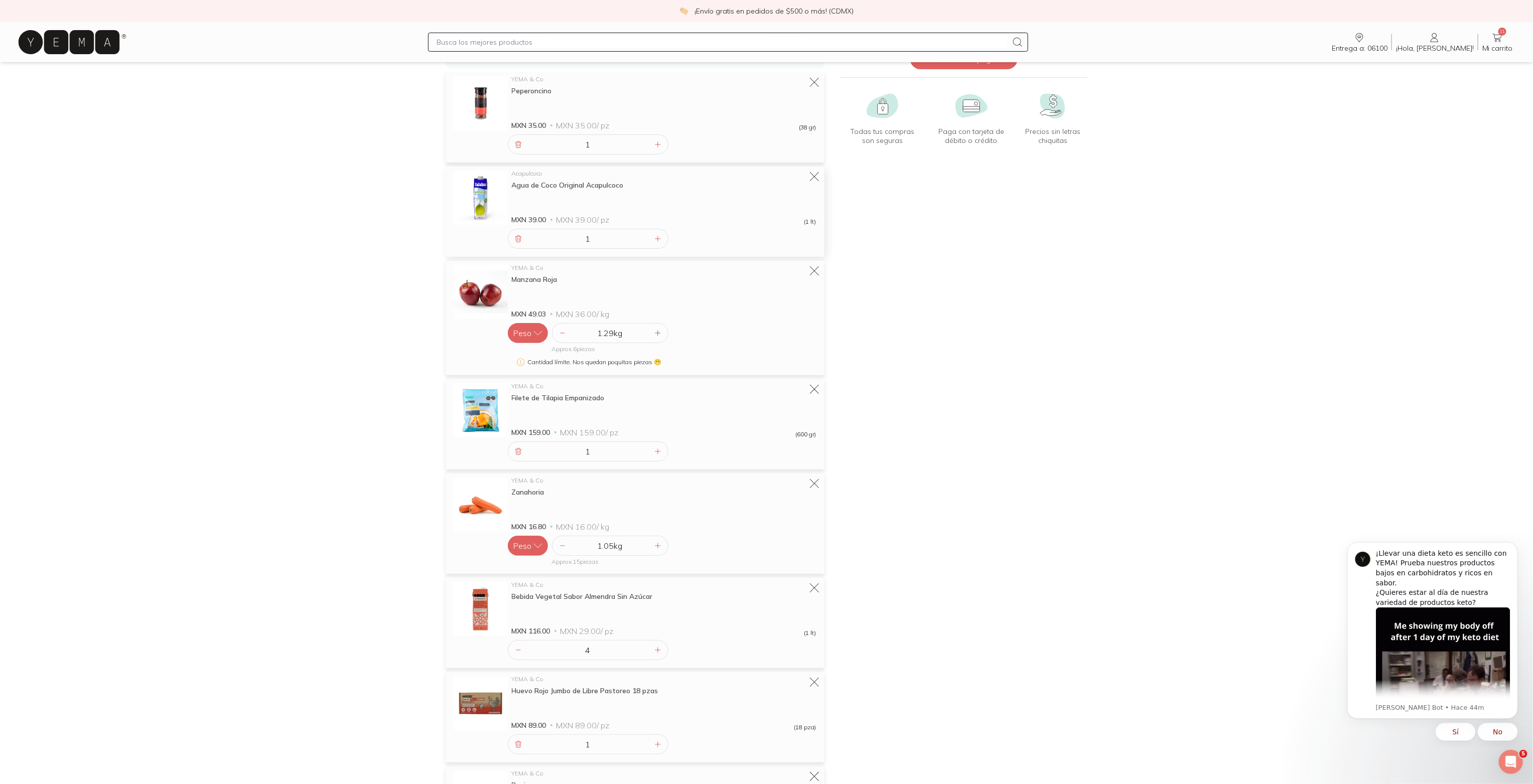
scroll to position [108, 0]
drag, startPoint x: 519, startPoint y: 648, endPoint x: 1212, endPoint y: 584, distance: 695.9
click at [519, 649] on icon at bounding box center [518, 649] width 4 height 0
type input "3"
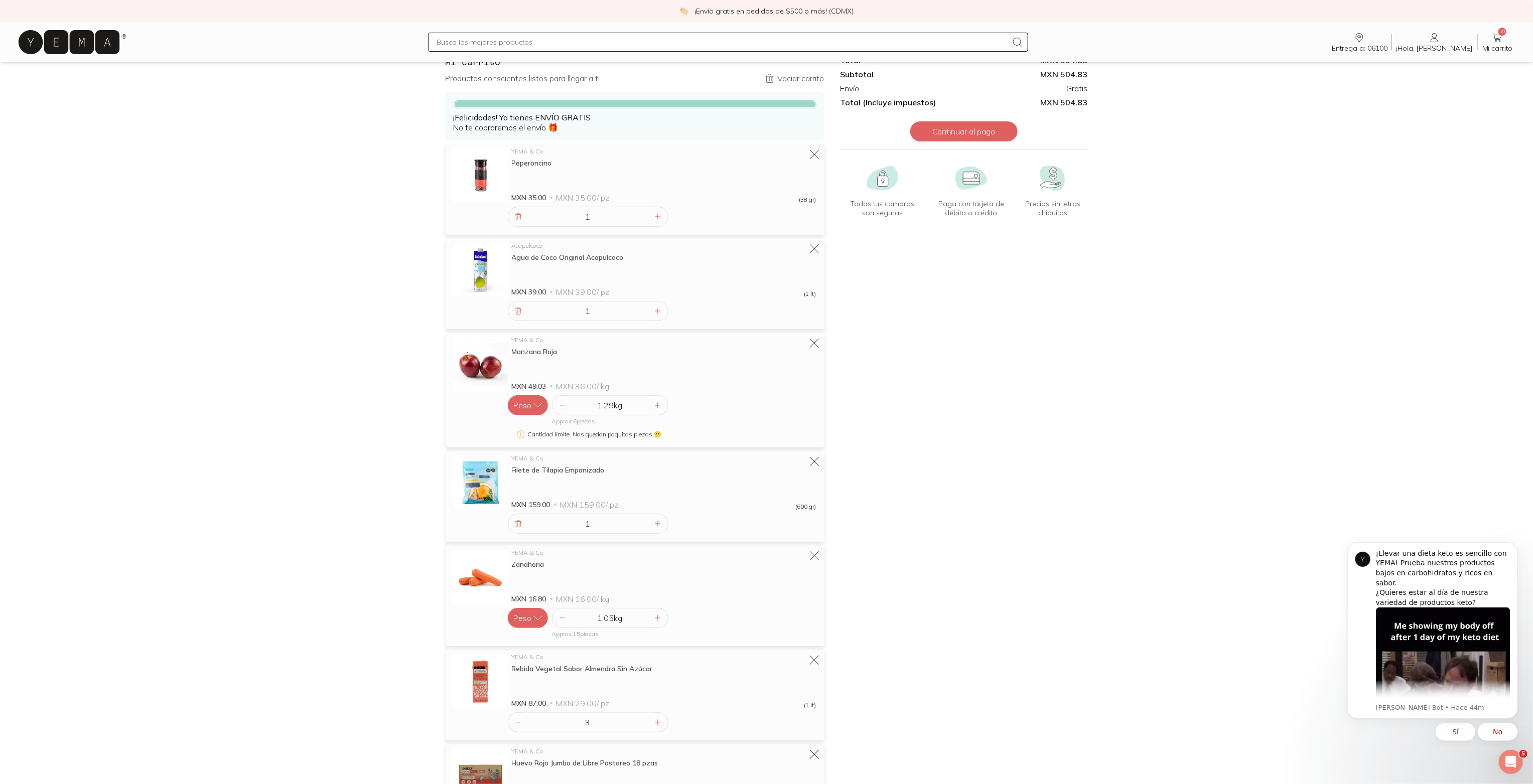
scroll to position [0, 0]
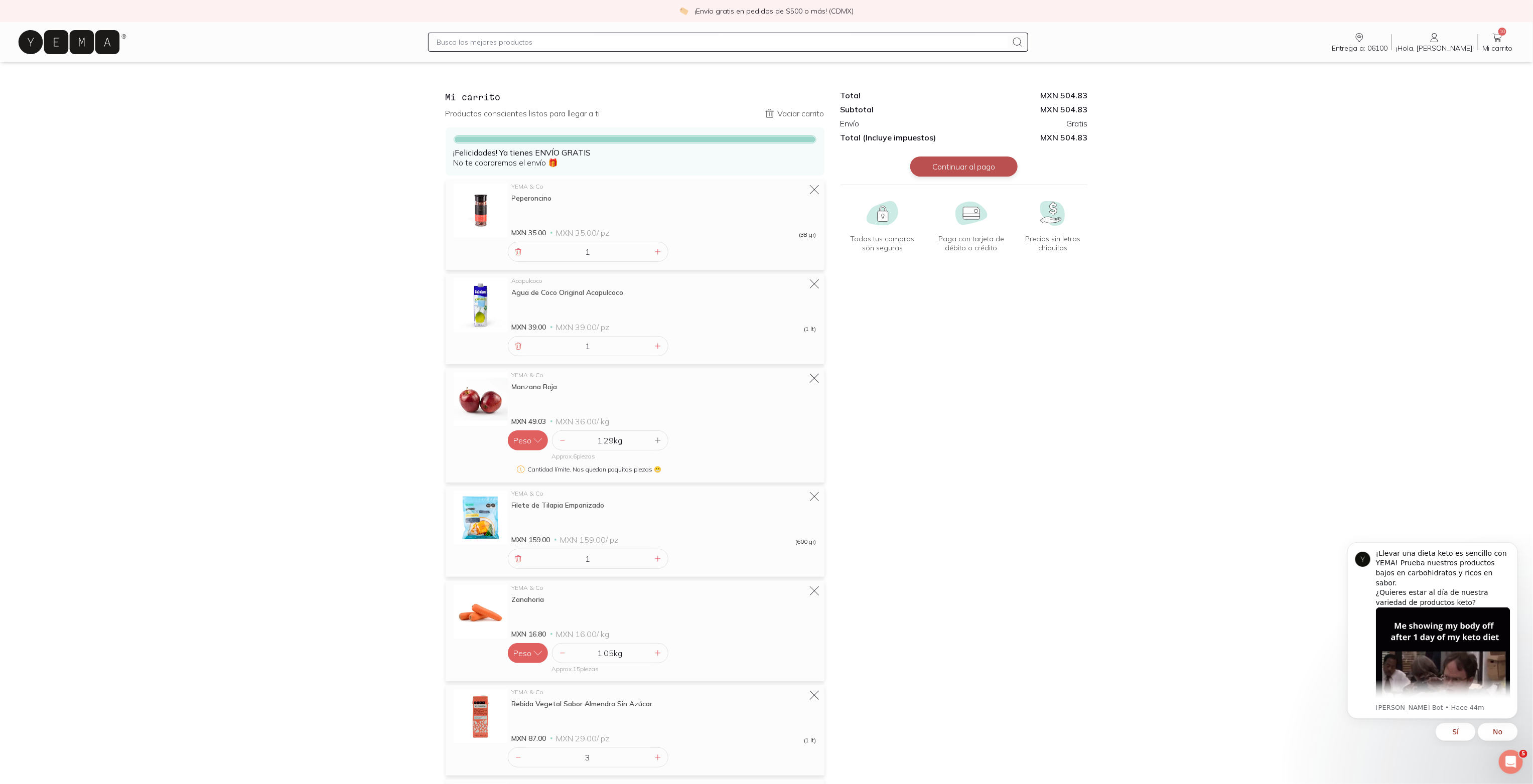
click at [992, 163] on button "Continuar al pago" at bounding box center [963, 166] width 107 height 20
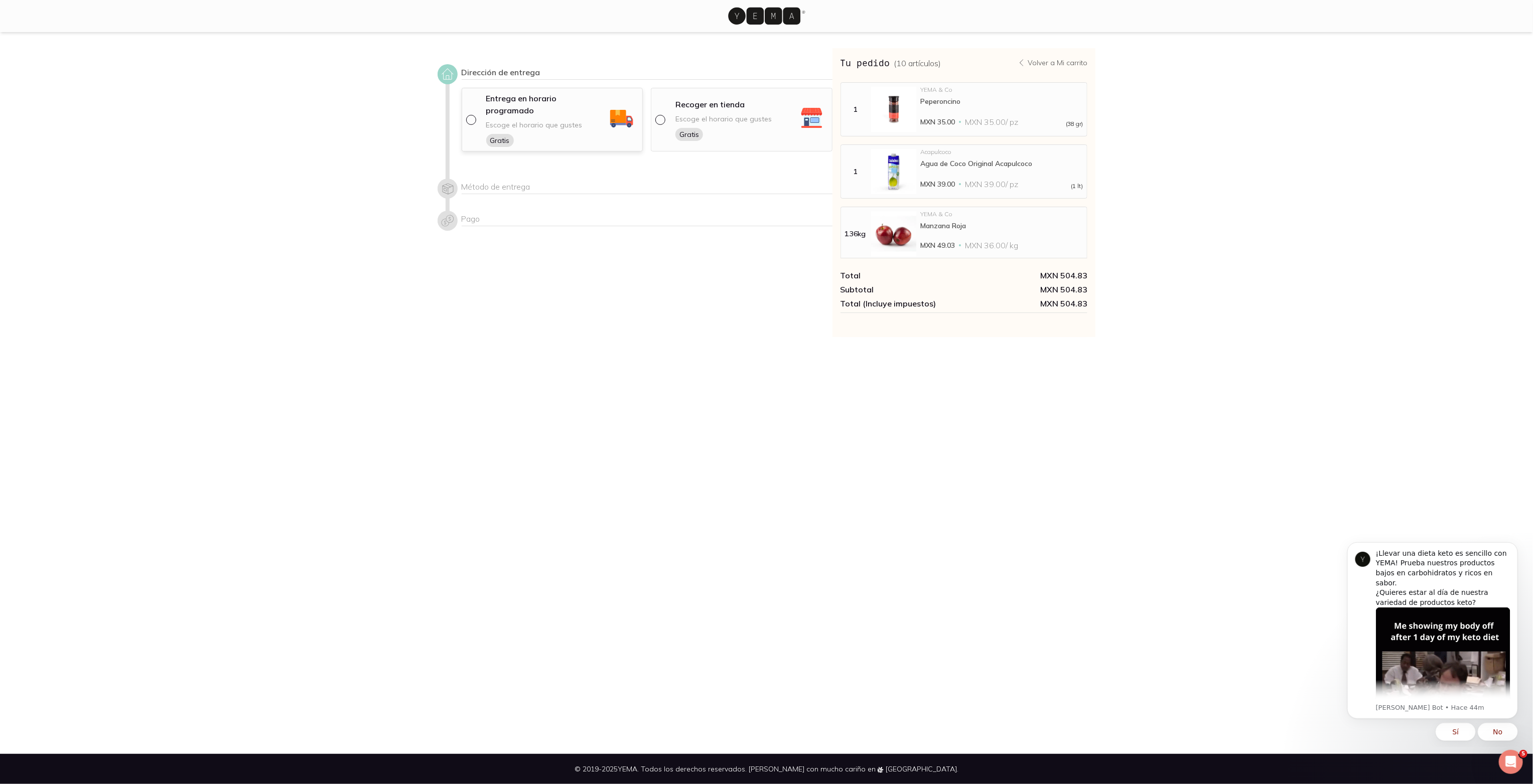
drag, startPoint x: 527, startPoint y: 108, endPoint x: 550, endPoint y: 137, distance: 37.0
click at [527, 120] on span "Escoge el horario que gustes" at bounding box center [534, 125] width 96 height 10
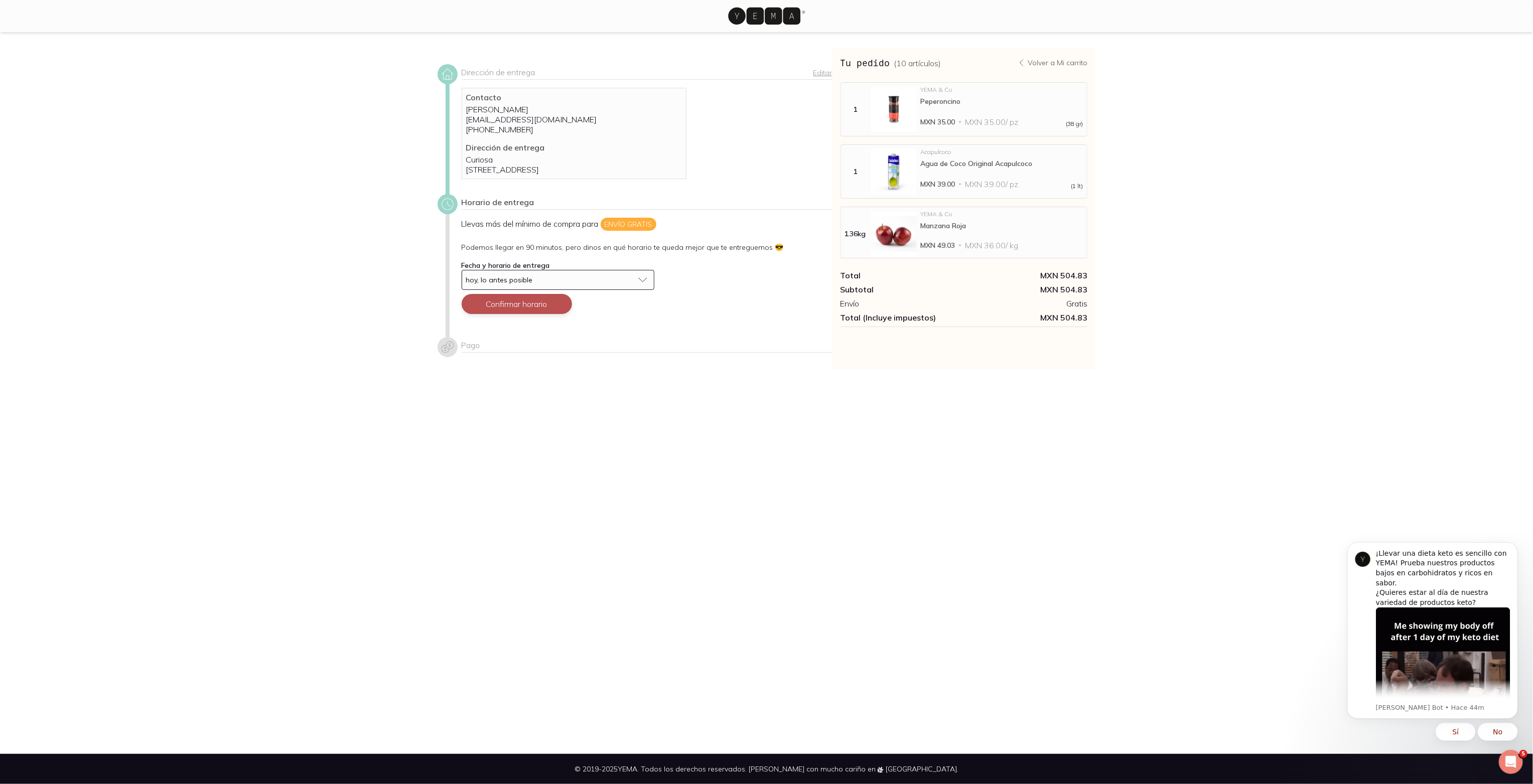
click at [525, 314] on button "Confirmar horario" at bounding box center [516, 304] width 110 height 20
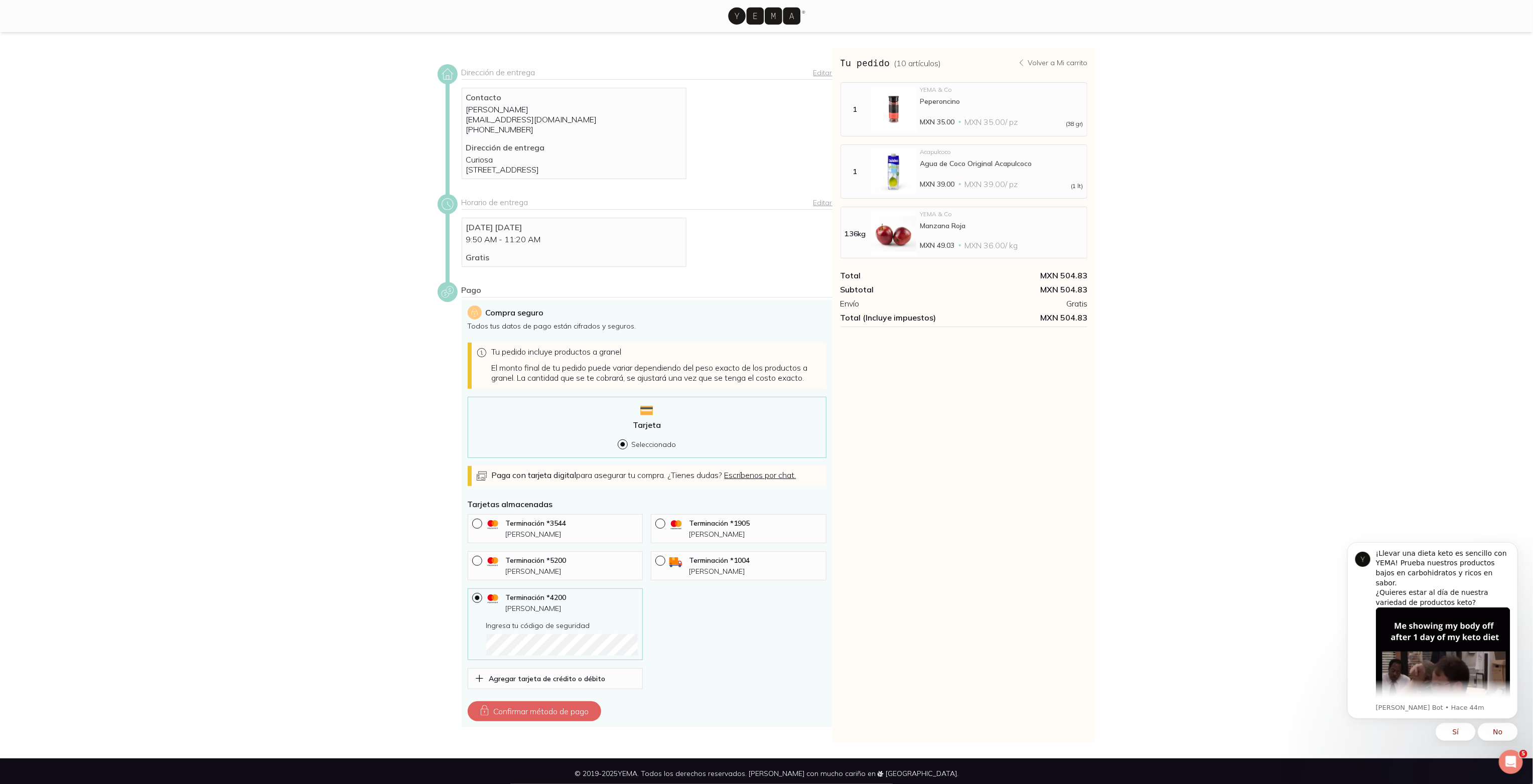
scroll to position [19, 0]
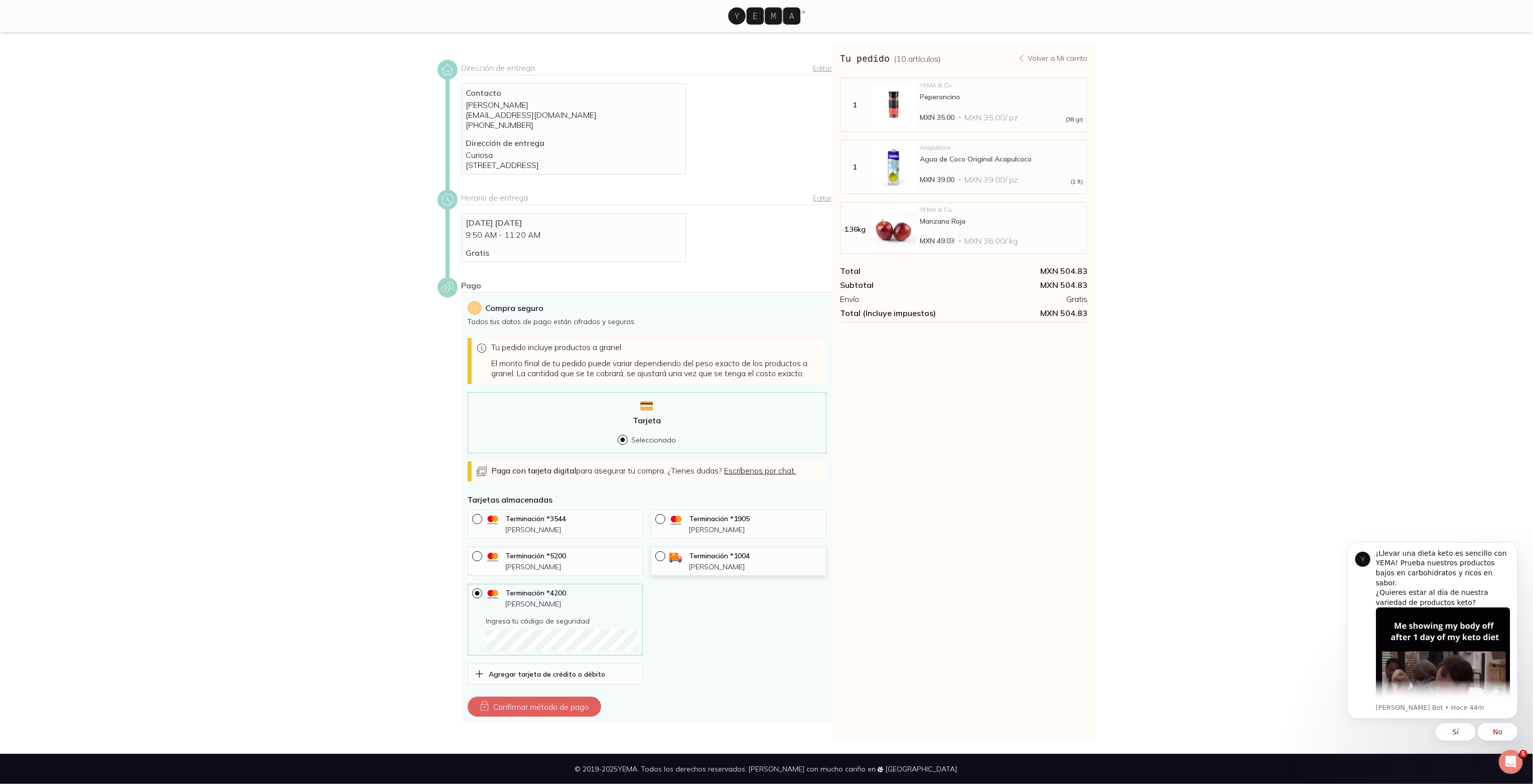
click at [720, 547] on div "Terminación * 1004 Monica A Belot" at bounding box center [738, 560] width 176 height 29
click at [816, 64] on link "Editar" at bounding box center [822, 68] width 19 height 9
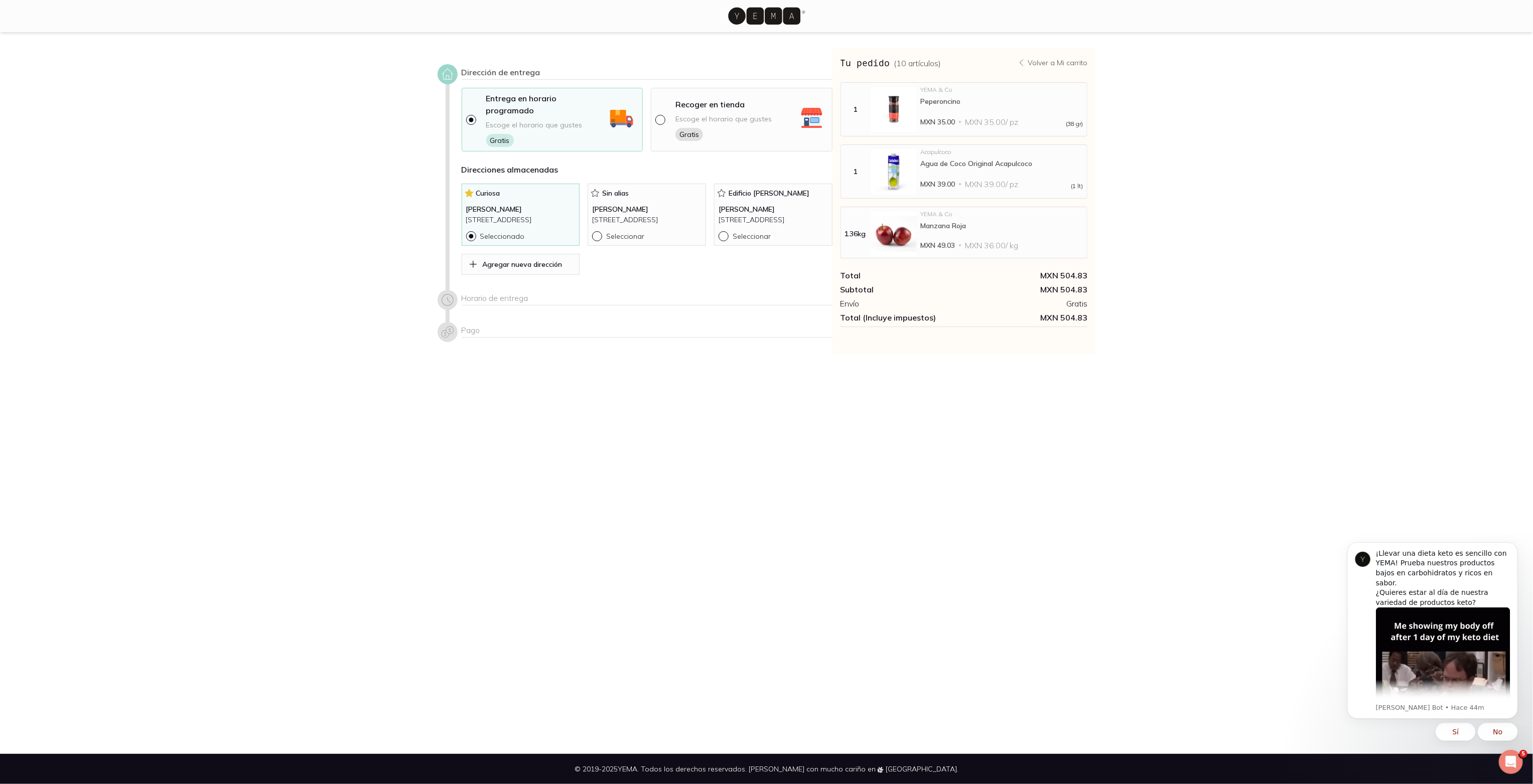
click at [745, 232] on p "Seleccionar" at bounding box center [752, 235] width 38 height 9
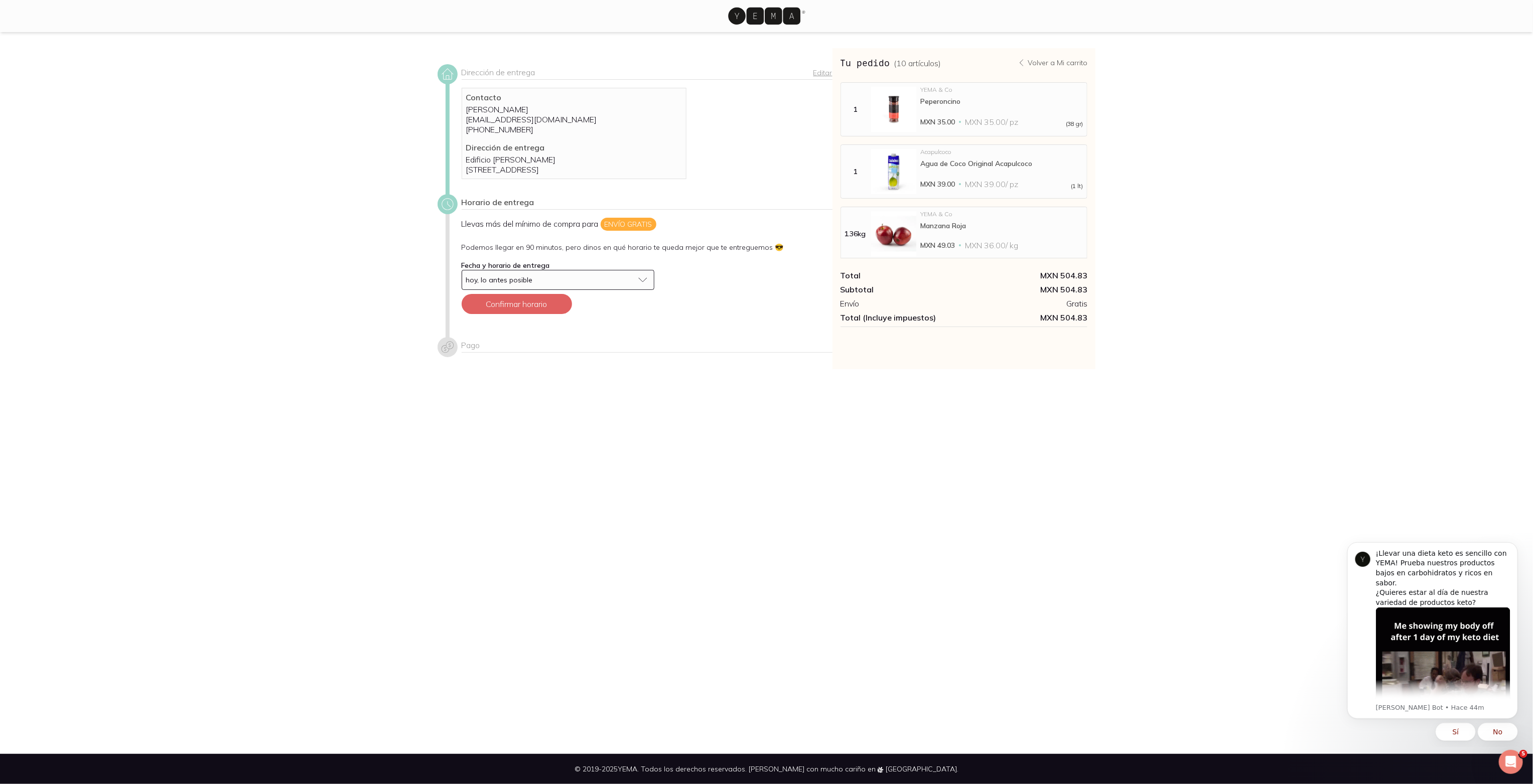
drag, startPoint x: 514, startPoint y: 314, endPoint x: 715, endPoint y: 334, distance: 202.0
click at [514, 314] on button "Confirmar horario" at bounding box center [516, 304] width 110 height 20
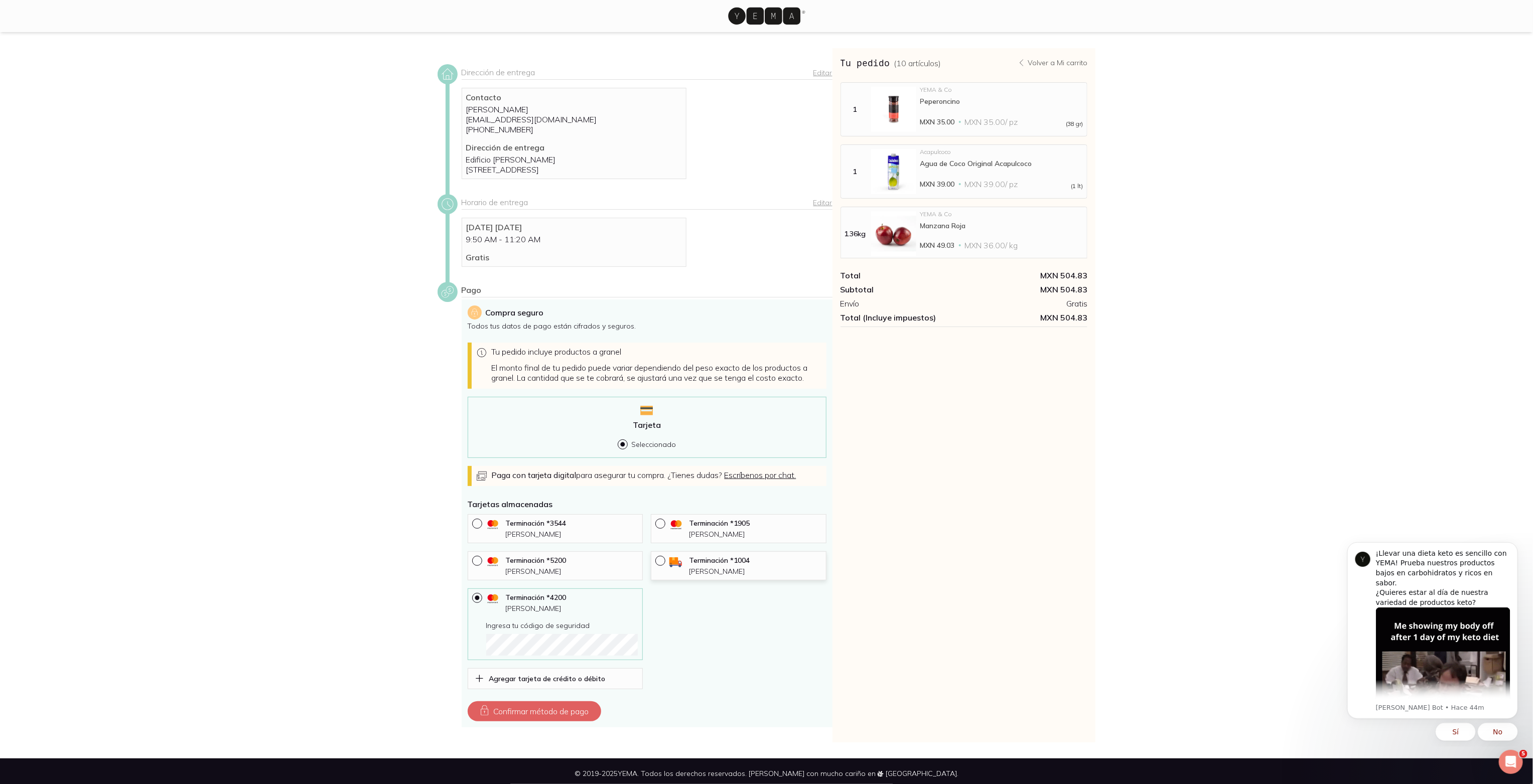
click at [695, 564] on p "Terminación * 1004" at bounding box center [756, 559] width 133 height 9
click at [1309, 125] on section "Dirección de entrega Editar Contacto Monica Belot Curiosacafemx@gmail.com +52 5…" at bounding box center [766, 394] width 1533 height 726
drag, startPoint x: 521, startPoint y: 725, endPoint x: 816, endPoint y: 712, distance: 295.3
click at [521, 721] on button "Confirmar método de pago" at bounding box center [534, 710] width 133 height 20
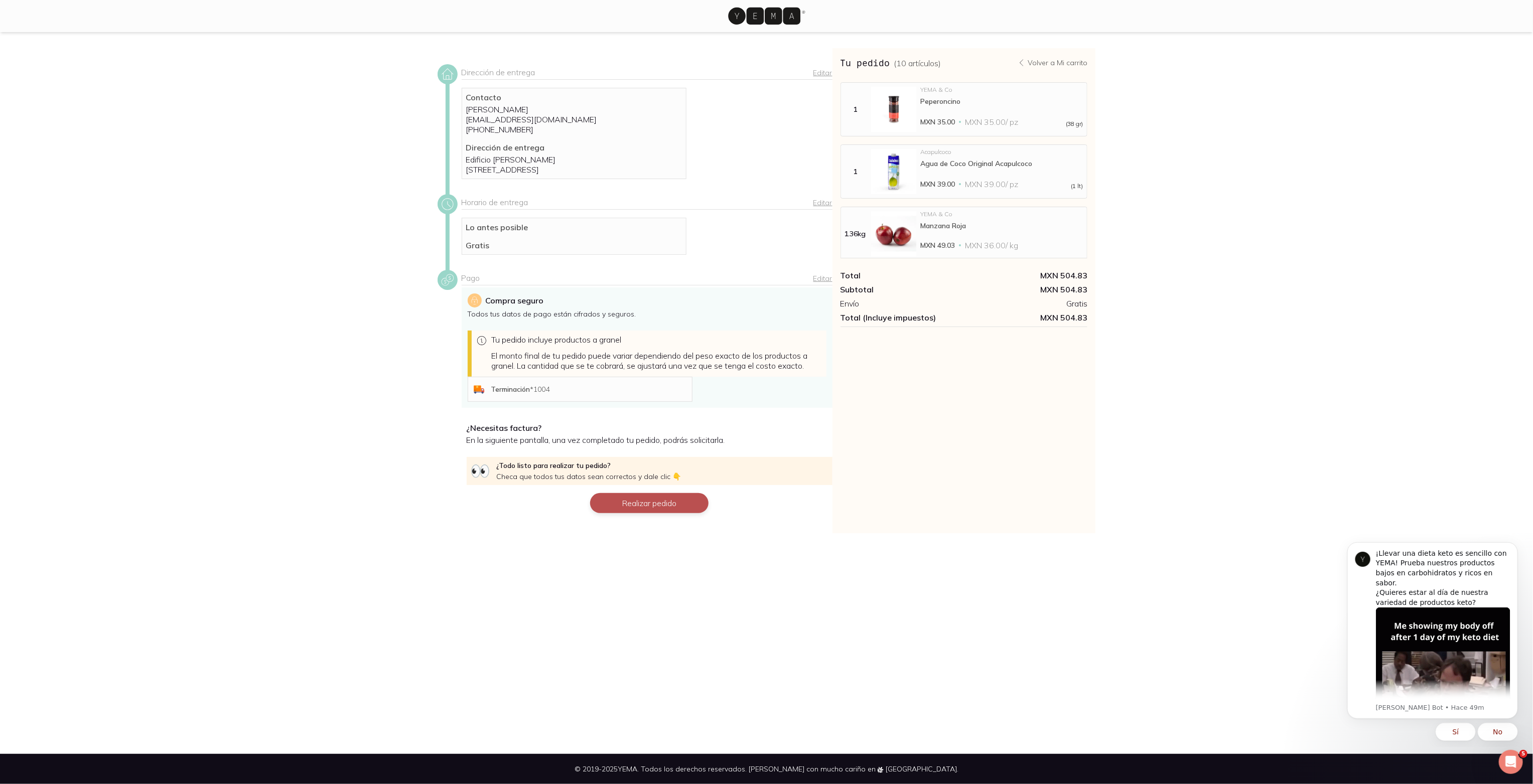
click at [669, 513] on button "Realizar pedido" at bounding box center [648, 503] width 118 height 20
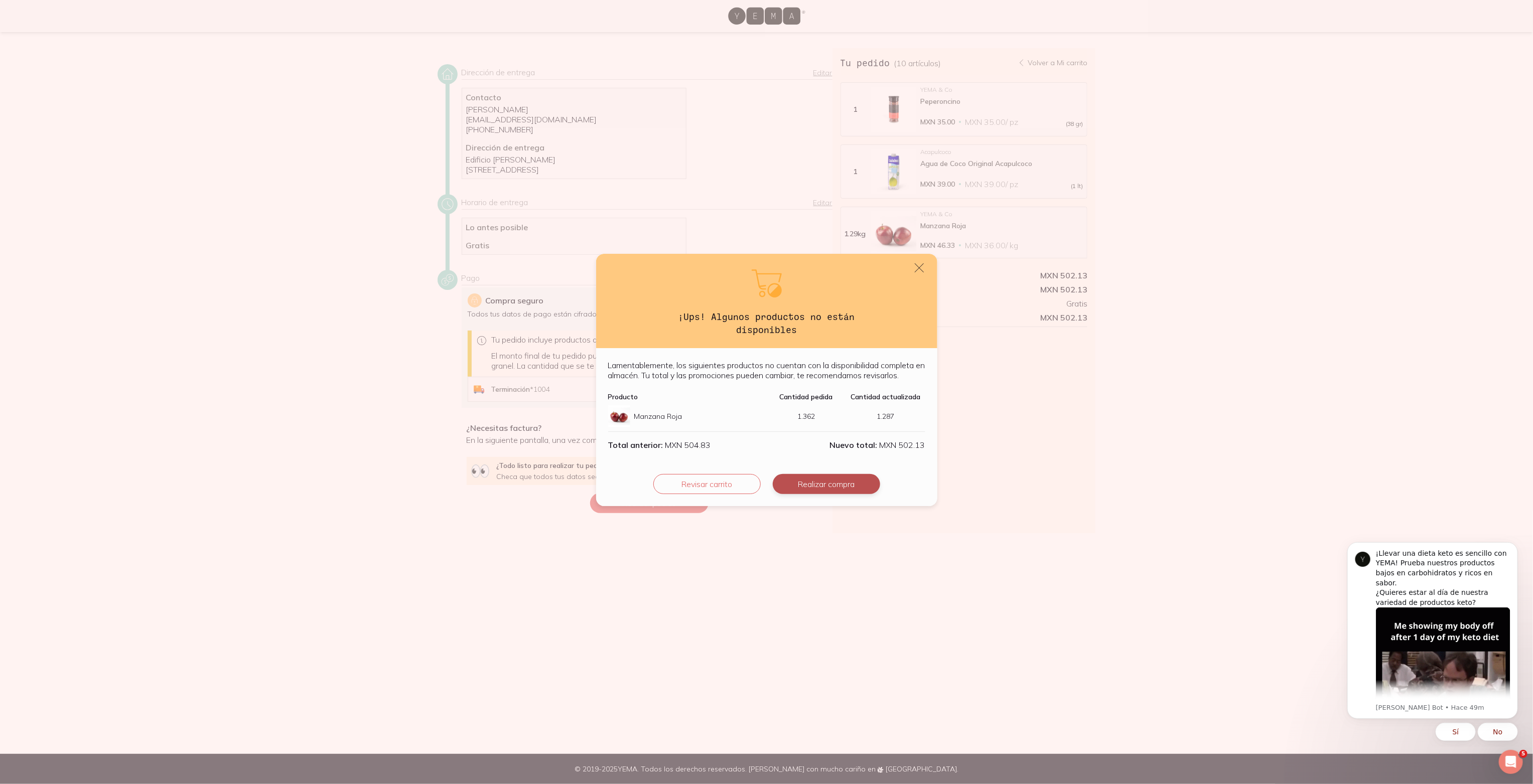
click at [864, 481] on button "Realizar compra" at bounding box center [826, 484] width 107 height 20
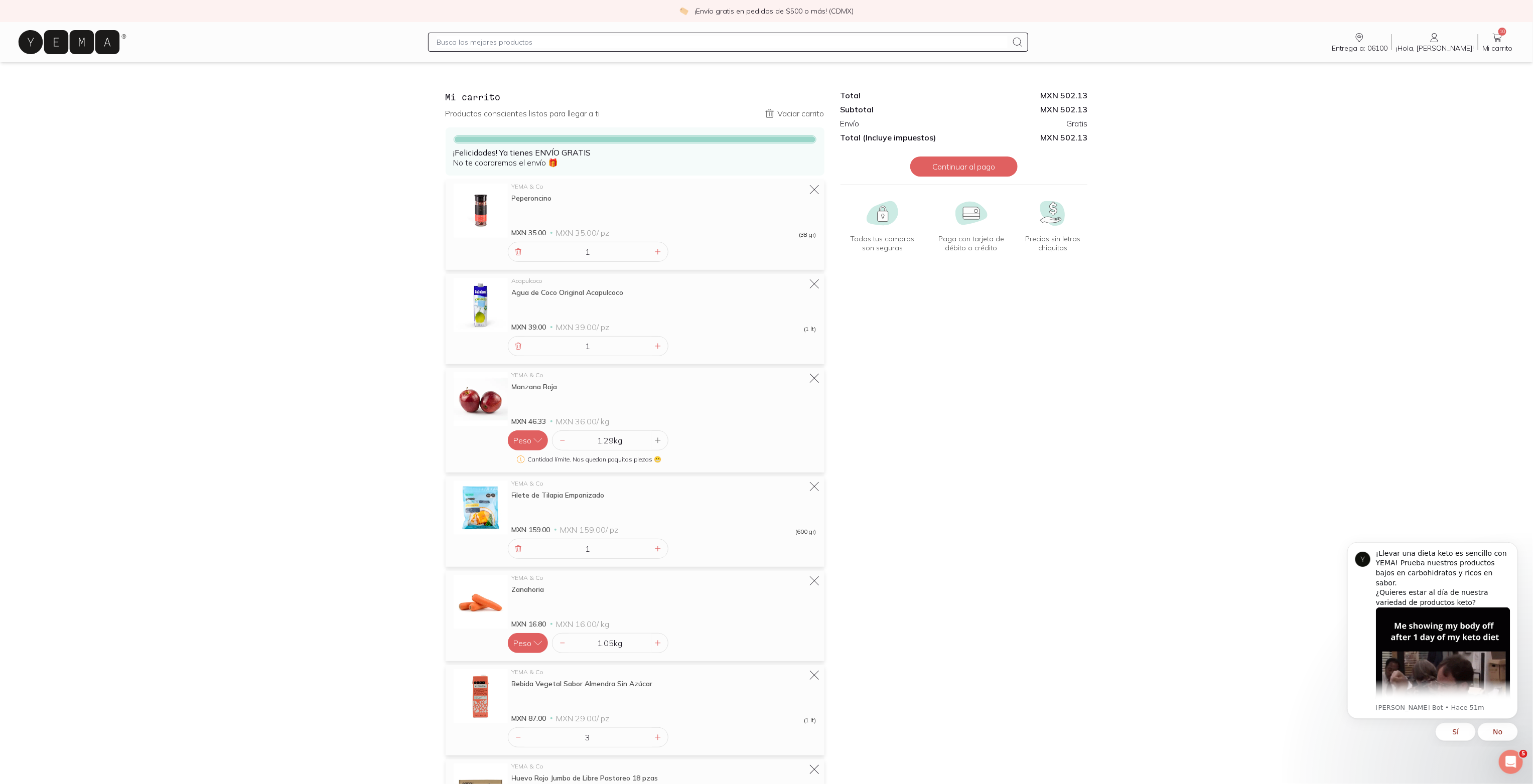
click at [590, 45] on input "text" at bounding box center [722, 42] width 571 height 12
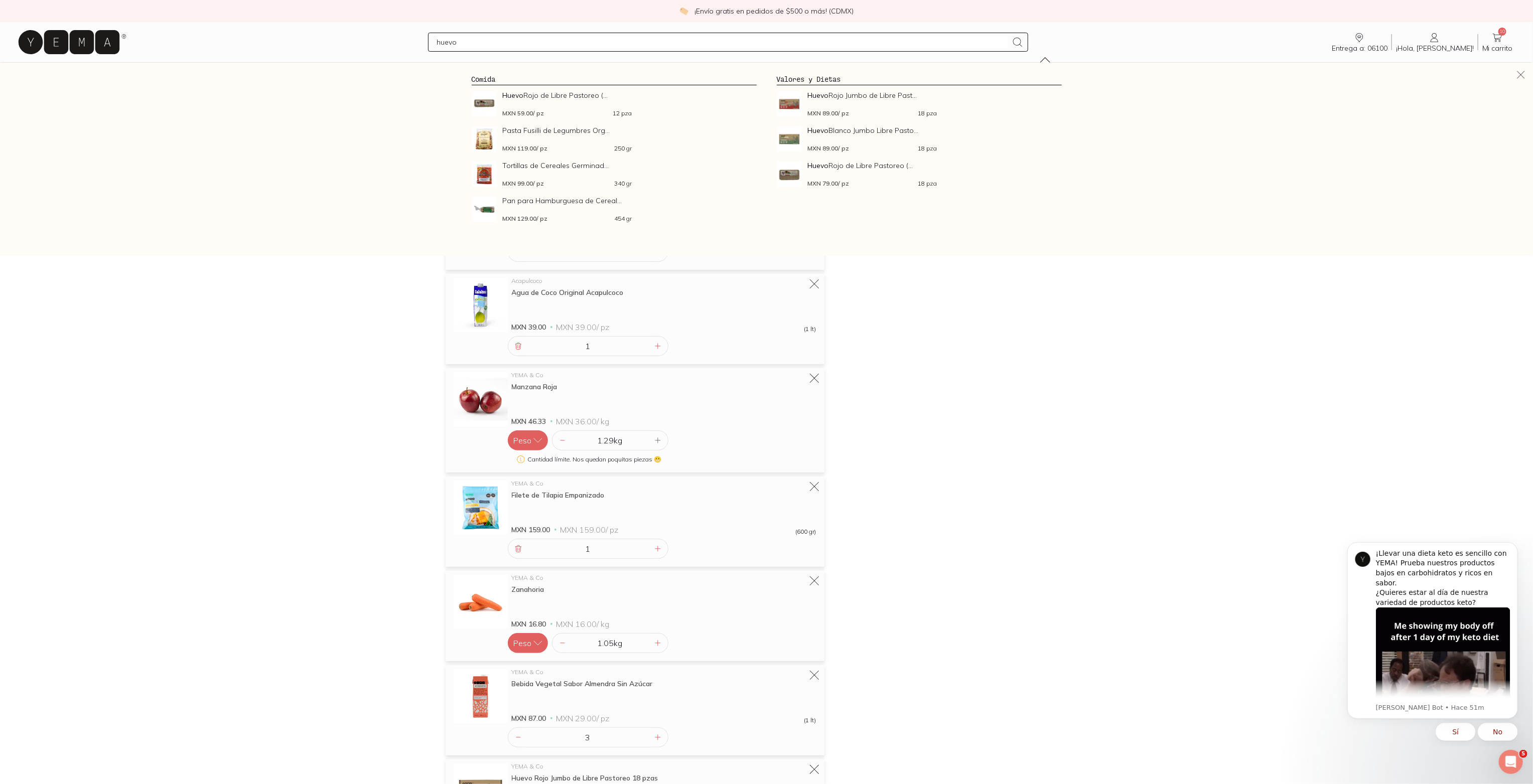
type input "huevos"
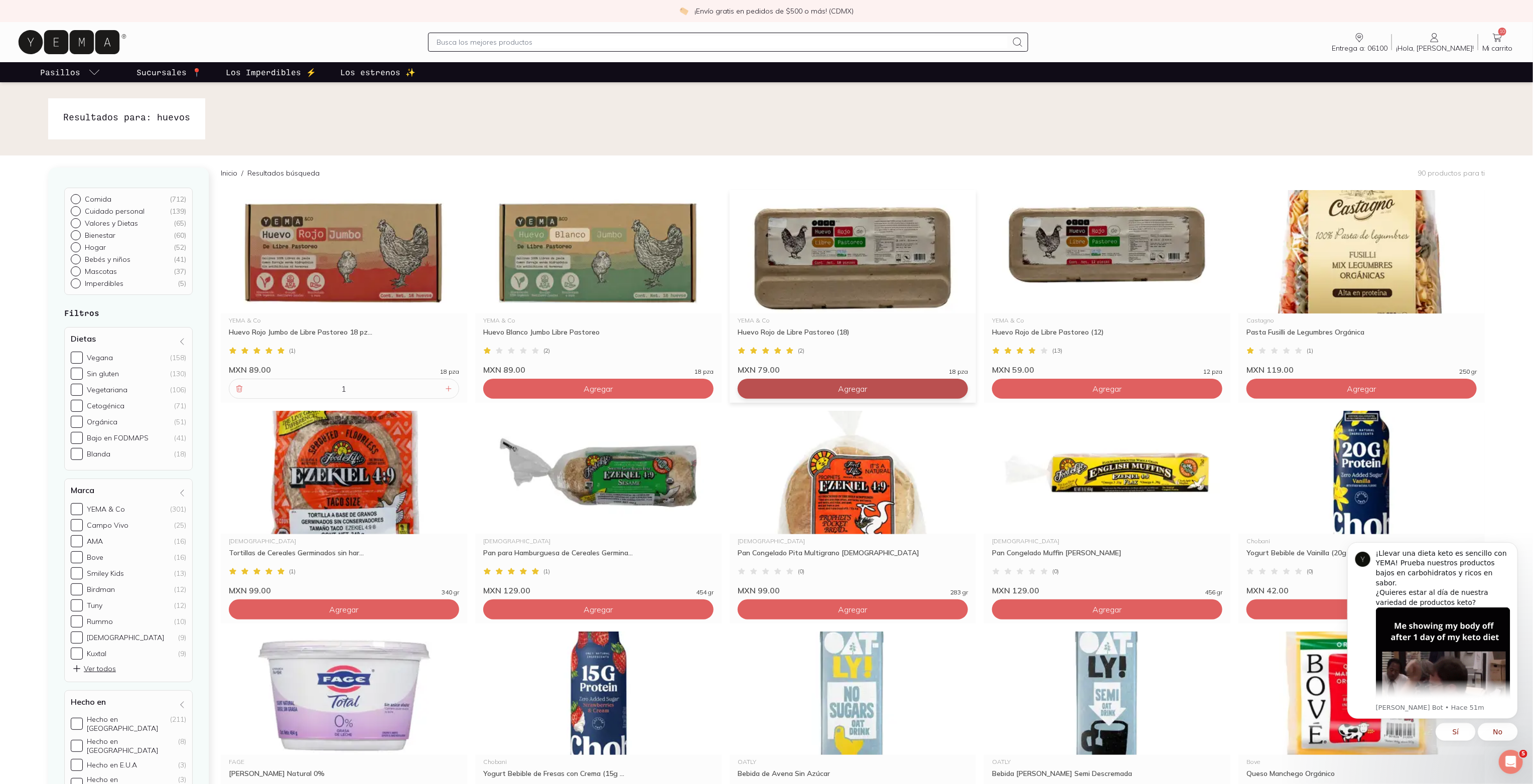
click at [927, 389] on button "Agregar" at bounding box center [853, 389] width 231 height 20
click at [1490, 40] on link "11 Mi carrito Carrito" at bounding box center [1497, 42] width 39 height 21
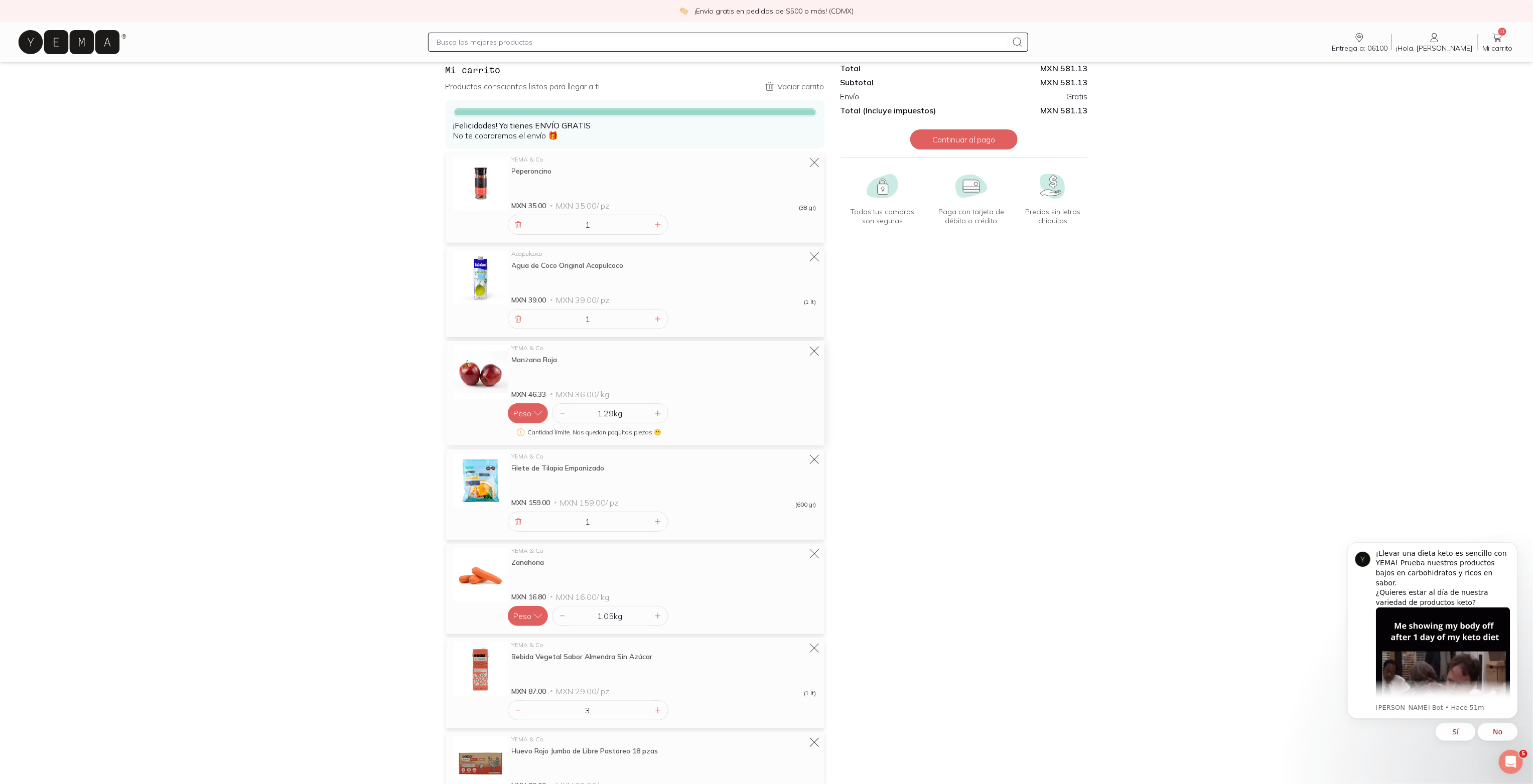
scroll to position [59, 0]
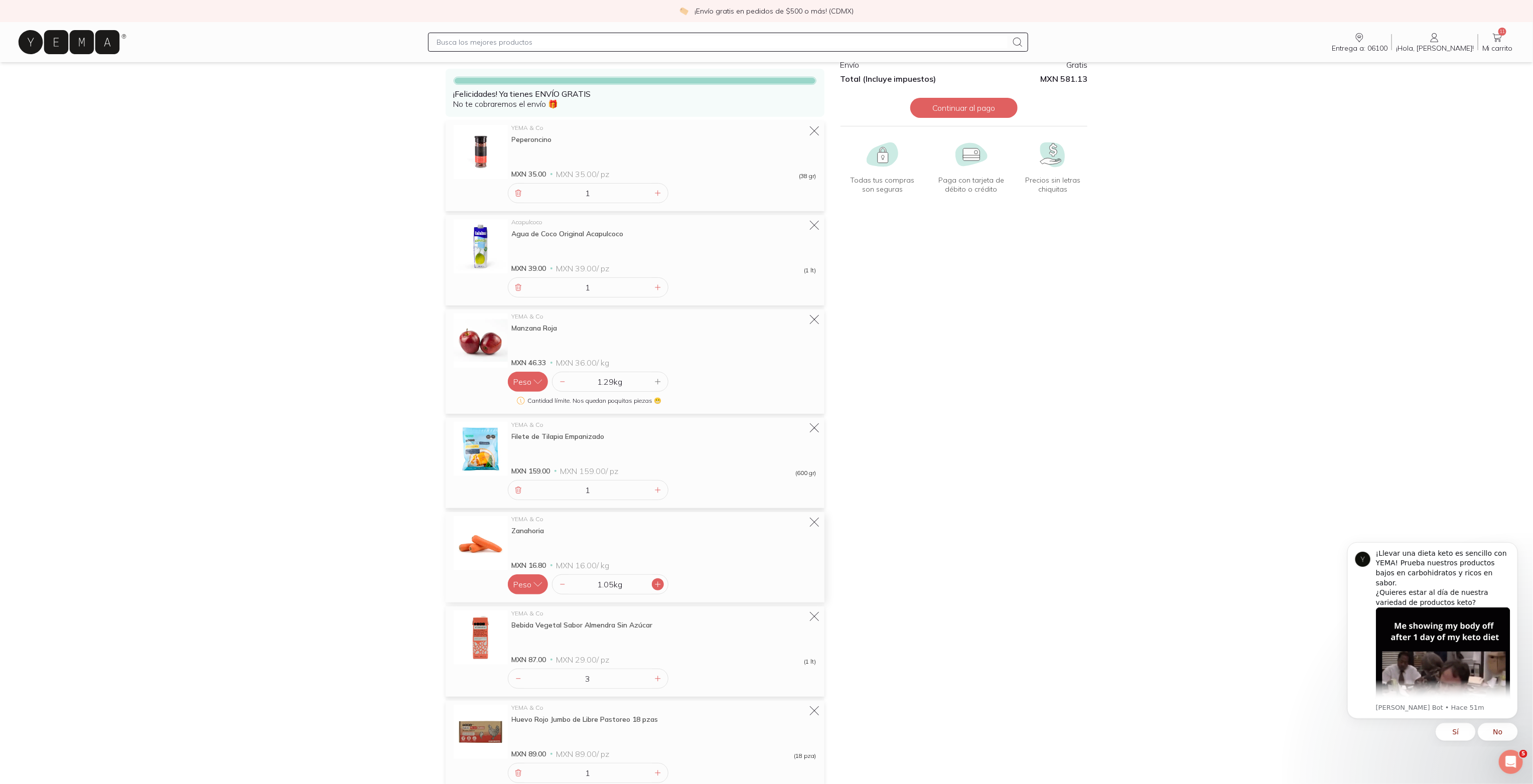
click at [658, 583] on icon at bounding box center [657, 583] width 5 height 5
click at [659, 584] on icon at bounding box center [657, 583] width 5 height 5
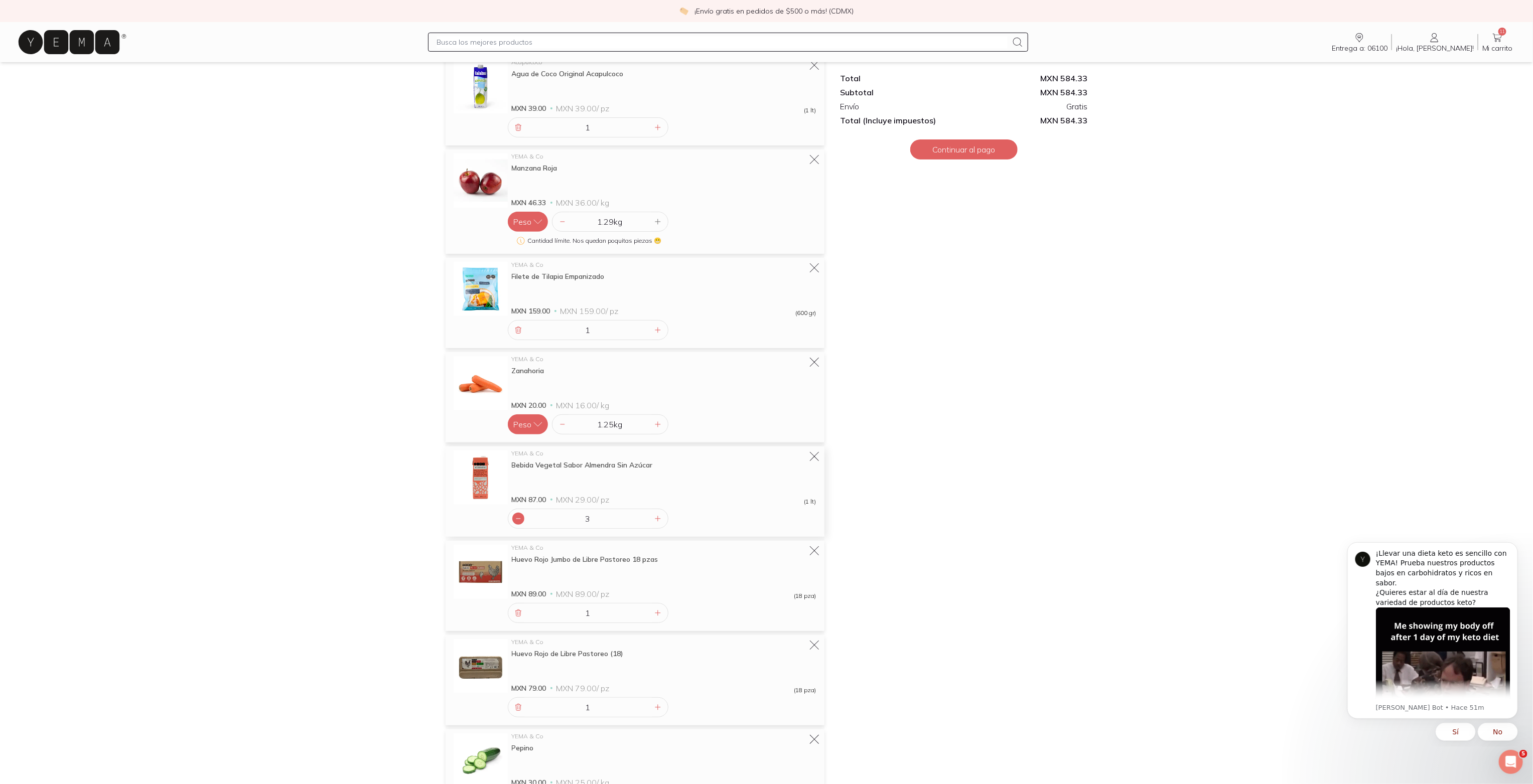
scroll to position [320, 0]
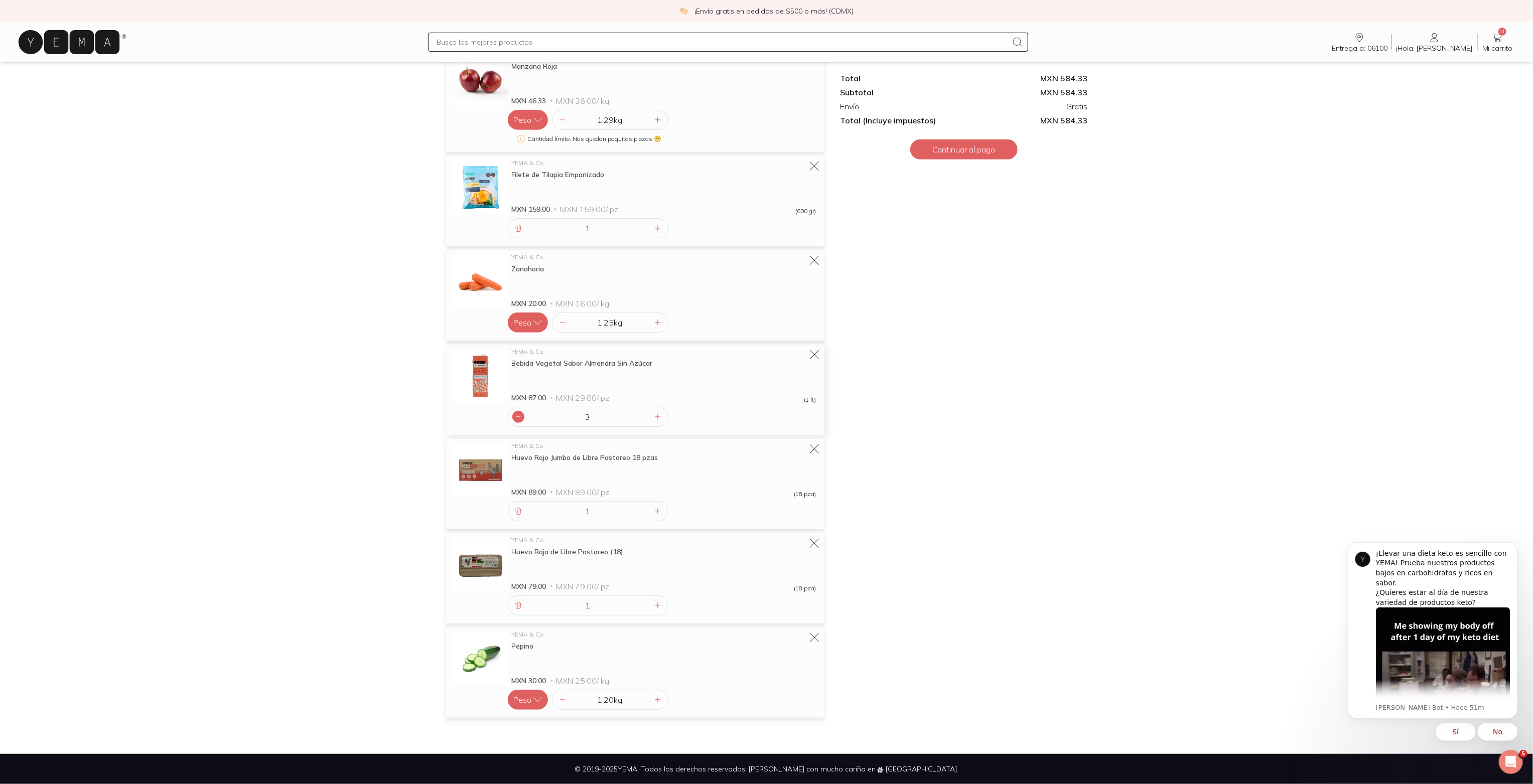
click at [522, 416] on div at bounding box center [518, 416] width 12 height 12
type input "2"
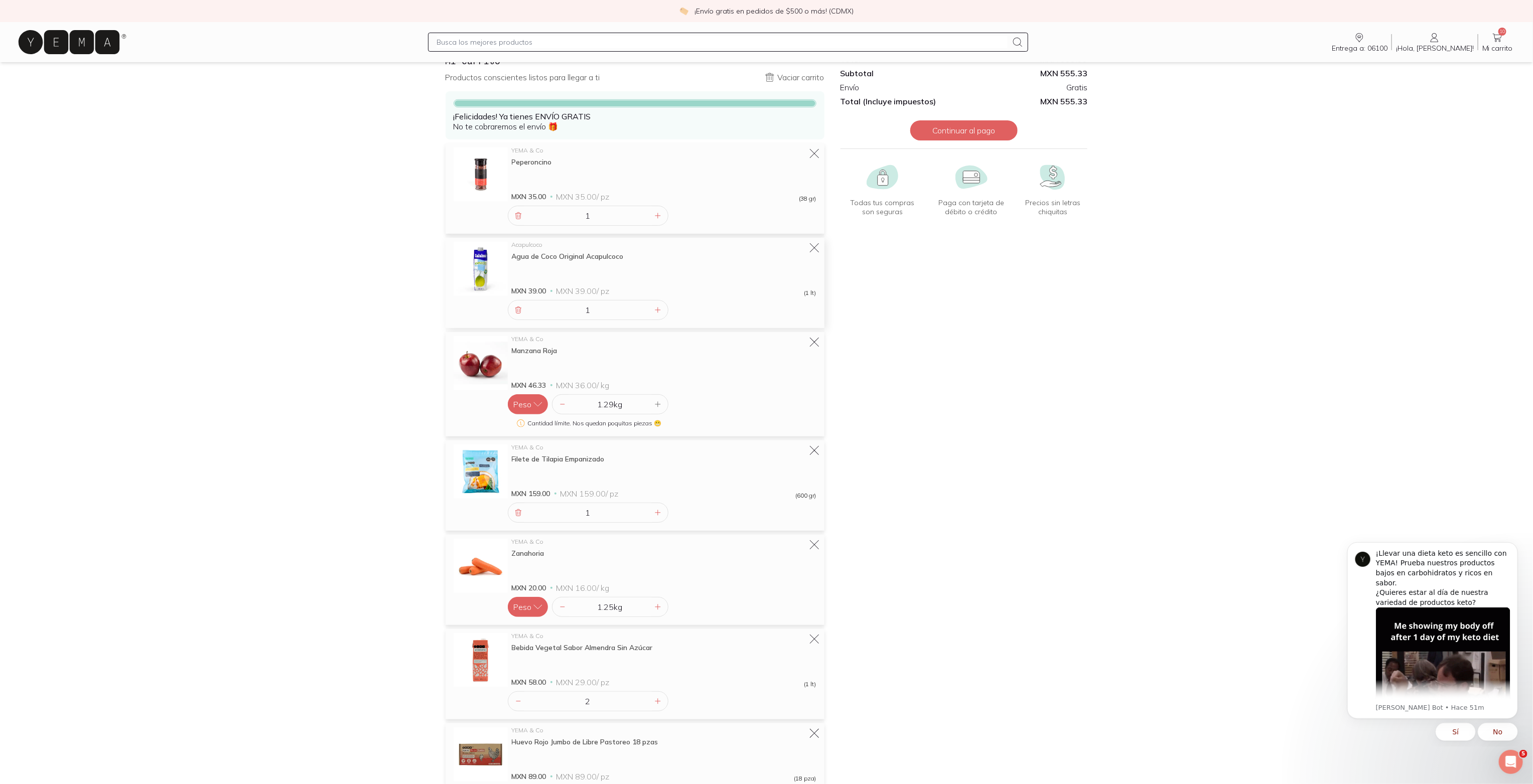
scroll to position [17, 0]
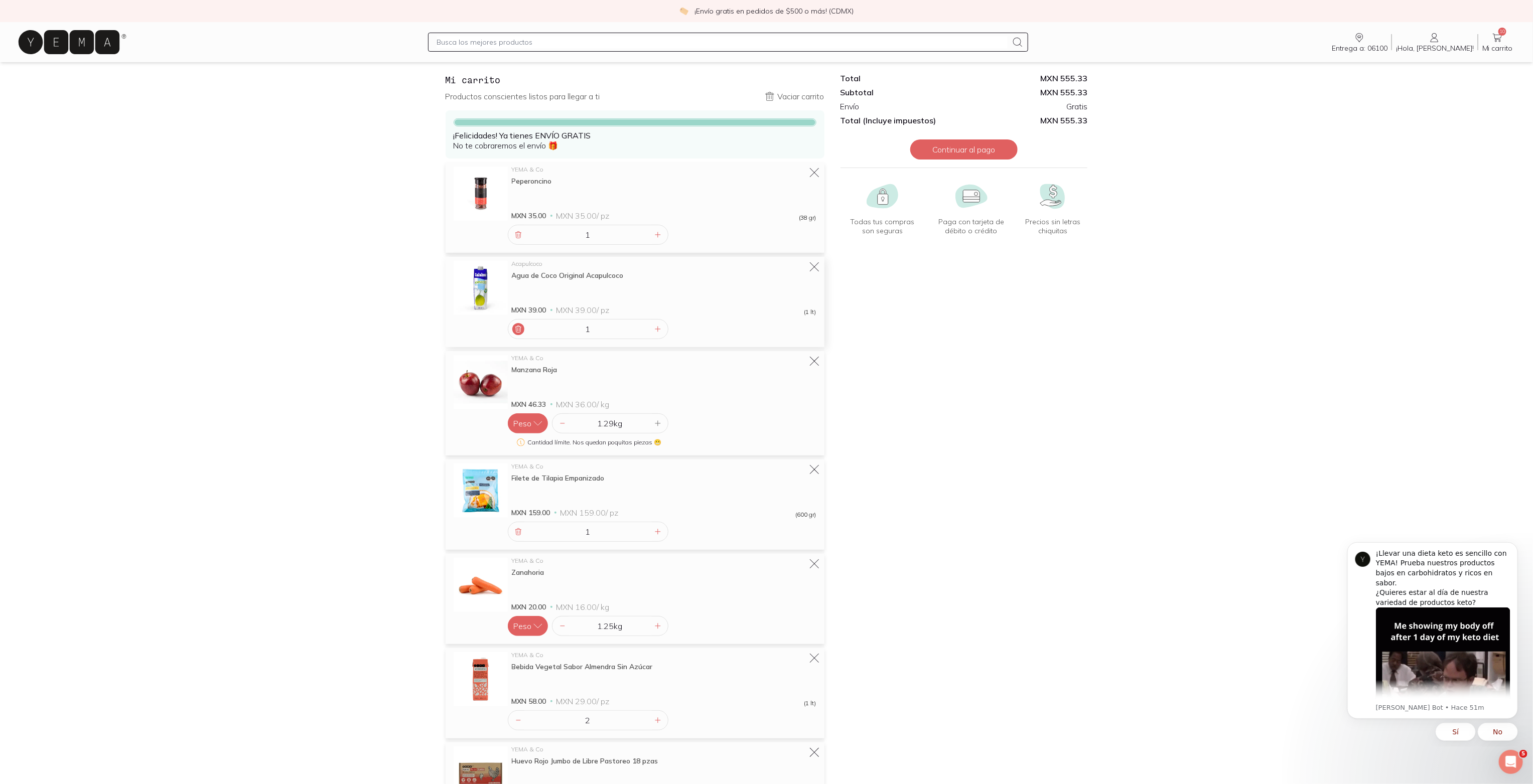
click at [518, 326] on icon at bounding box center [518, 329] width 8 height 8
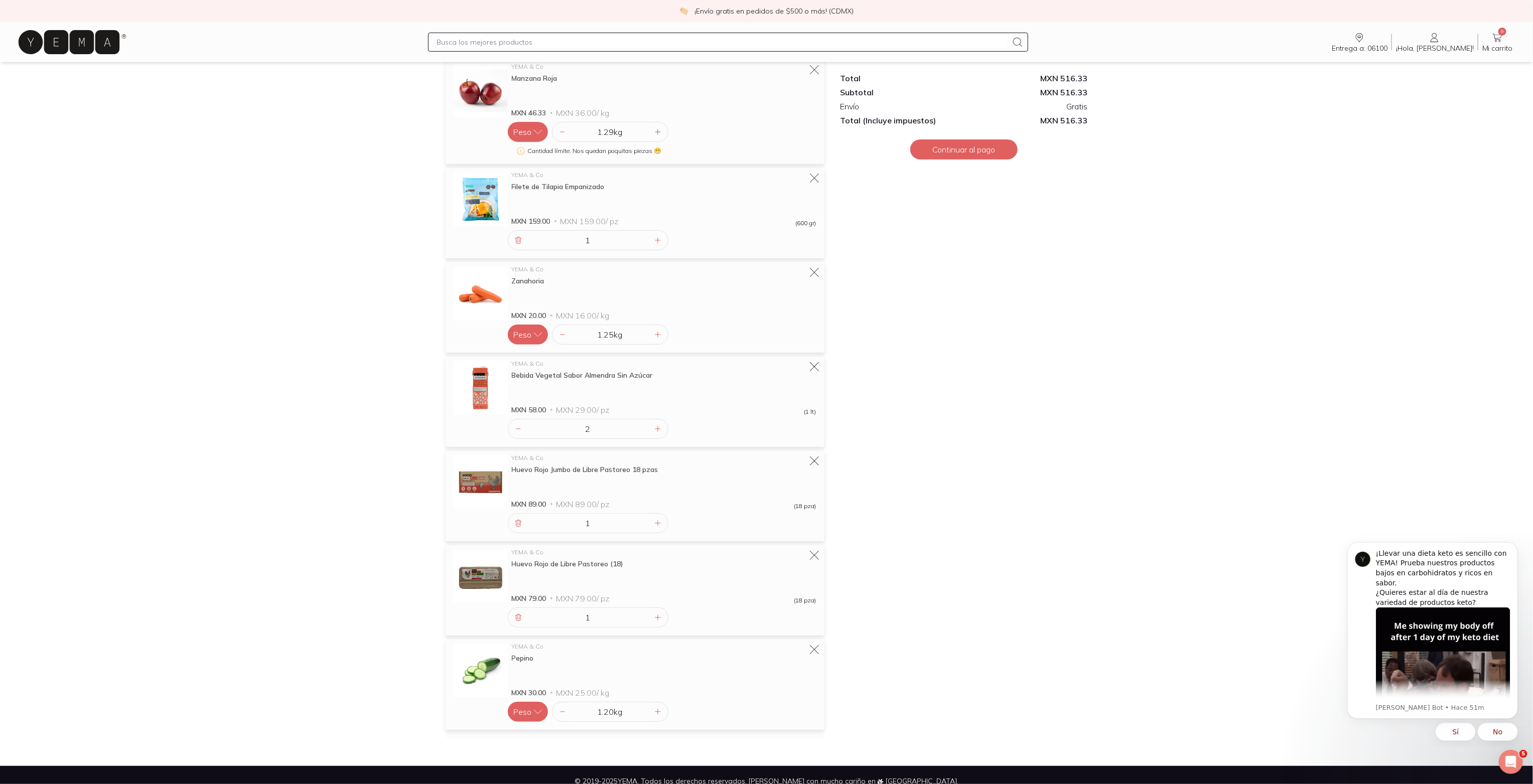
scroll to position [227, 0]
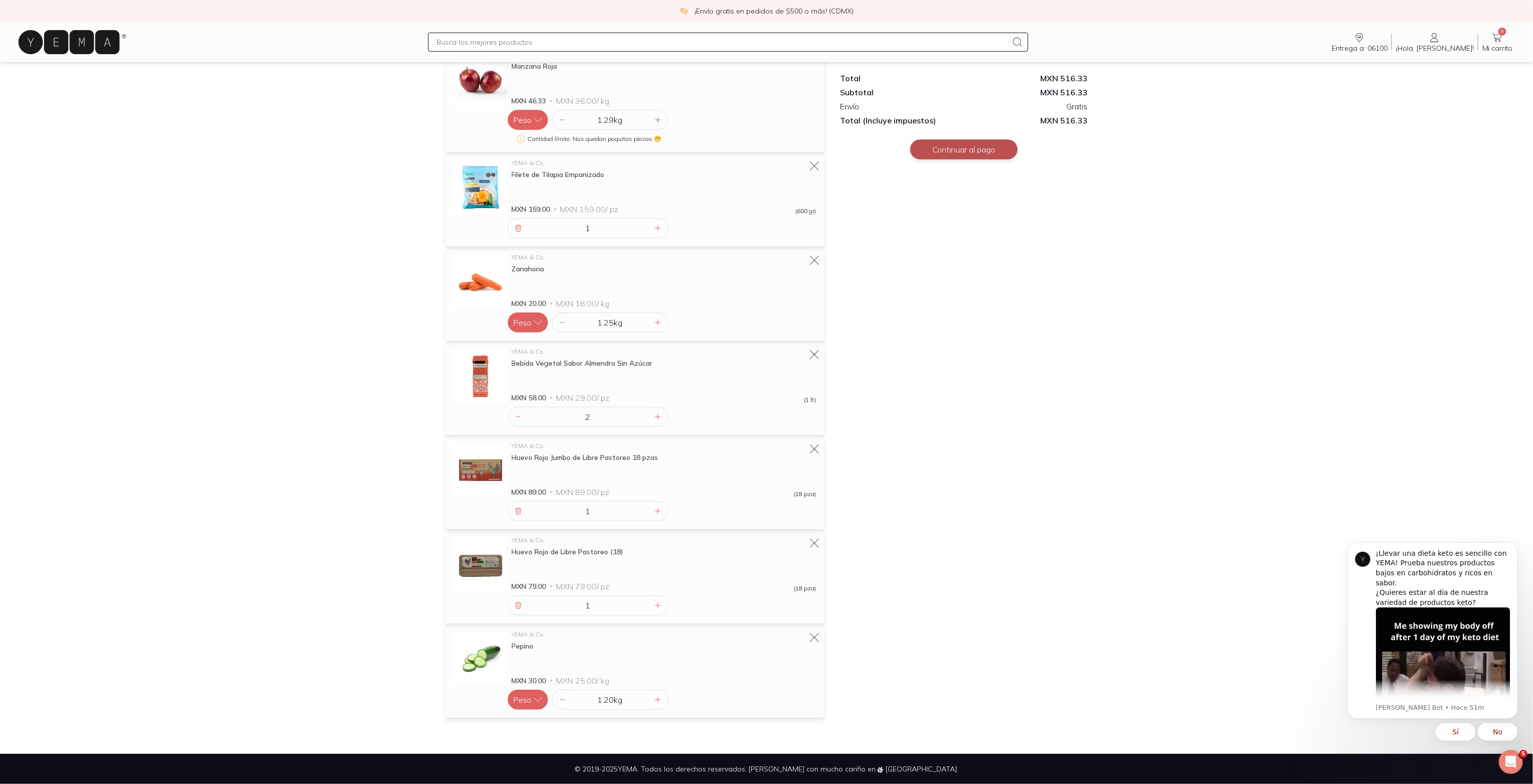
click at [982, 143] on button "Continuar al pago" at bounding box center [963, 149] width 107 height 20
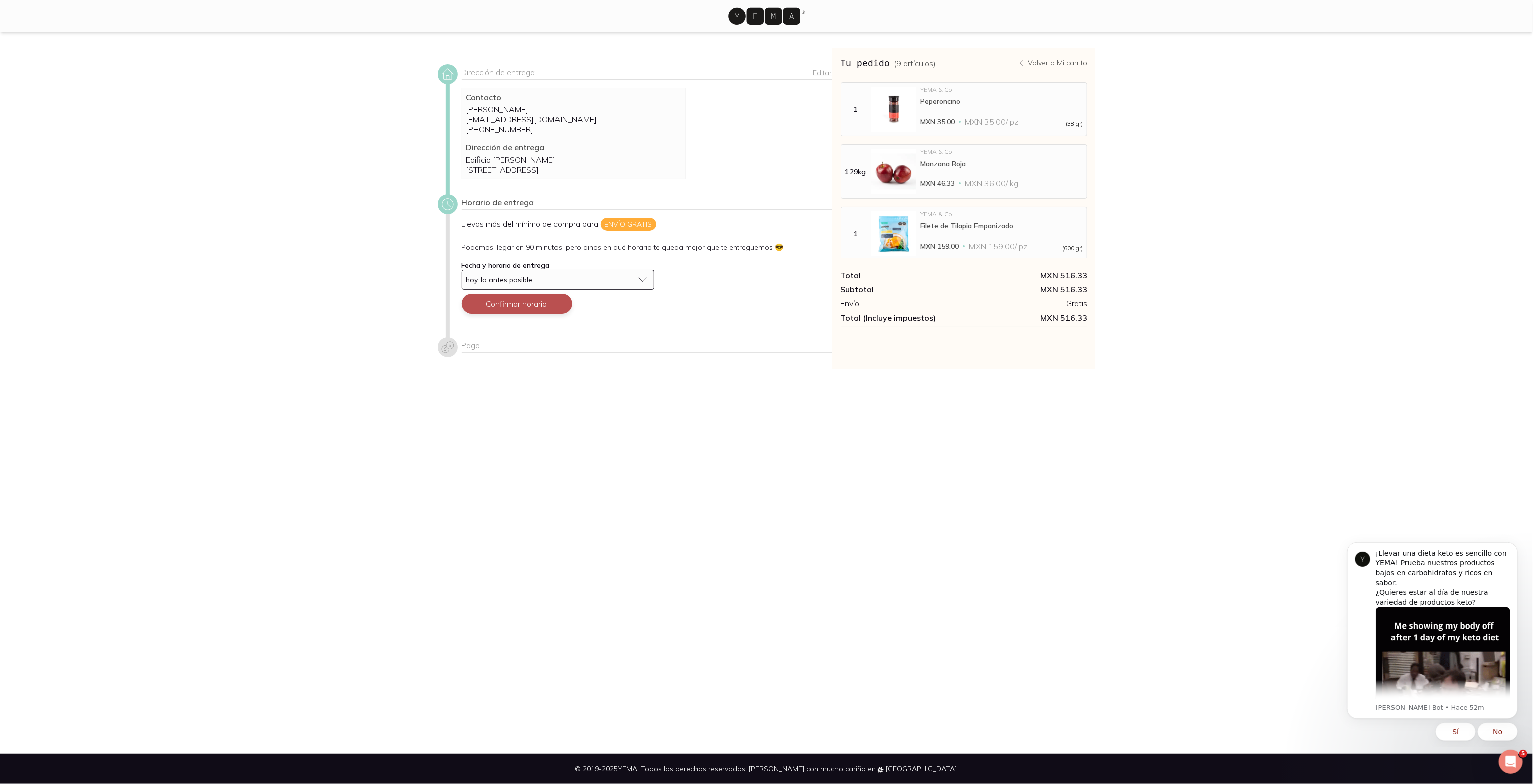
click at [556, 314] on button "Confirmar horario" at bounding box center [516, 304] width 110 height 20
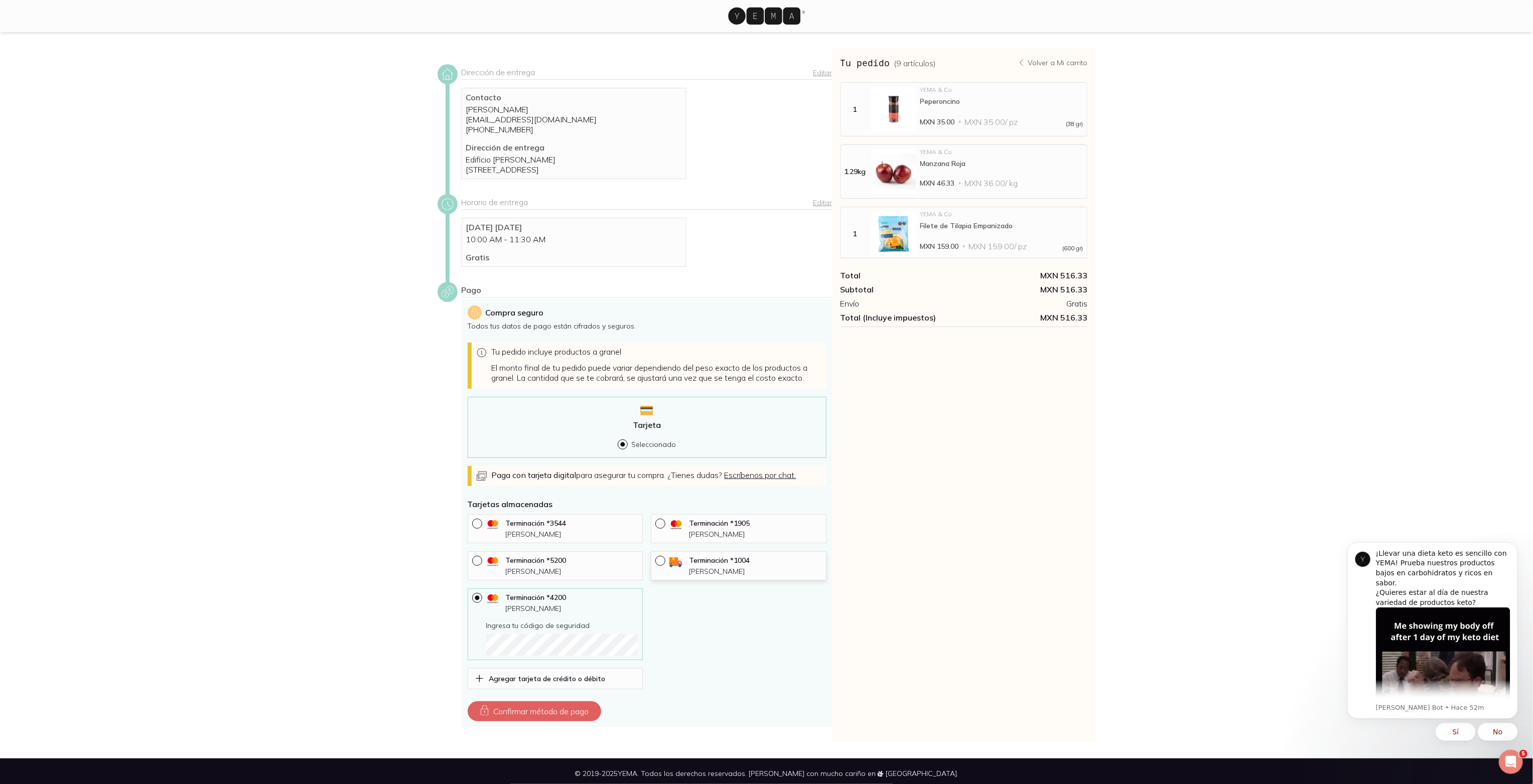
click at [694, 575] on p "Monica A Belot" at bounding box center [756, 570] width 133 height 9
click at [563, 721] on button "Confirmar método de pago" at bounding box center [534, 710] width 133 height 20
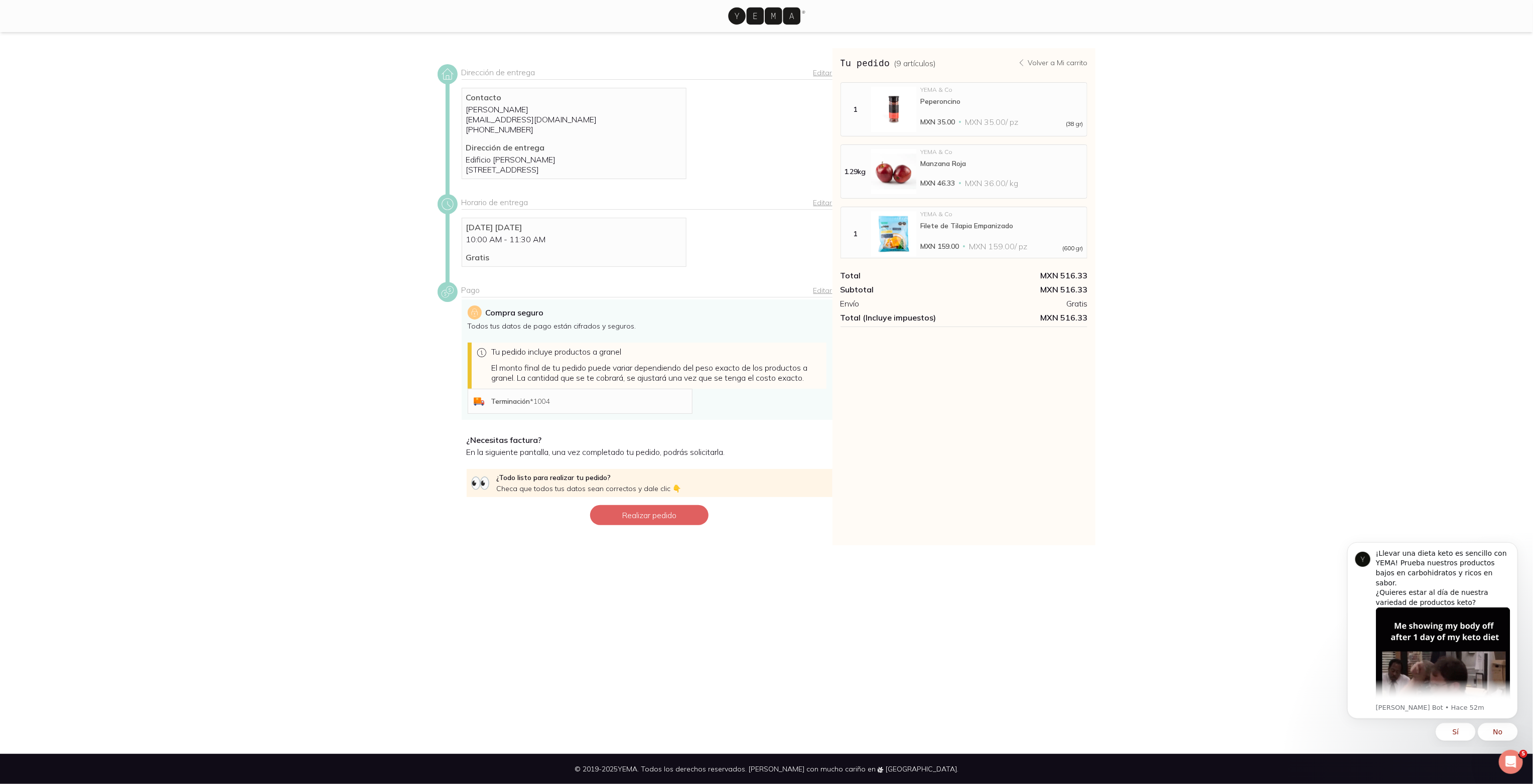
drag, startPoint x: 672, startPoint y: 527, endPoint x: 824, endPoint y: 512, distance: 152.7
click at [672, 525] on button "Realizar pedido" at bounding box center [648, 515] width 118 height 20
